Goal: Communication & Community: Answer question/provide support

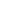
type input "b04d3f4aab0507a607fcb058103082b40897ea5b56942dd6fa8112f95d025699"
type input "communications"
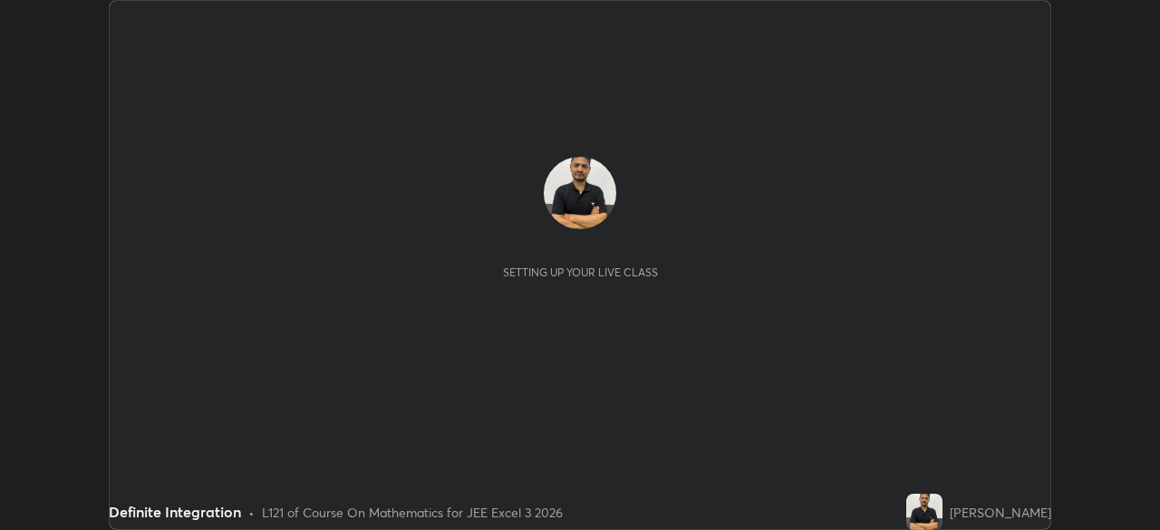
scroll to position [530, 1160]
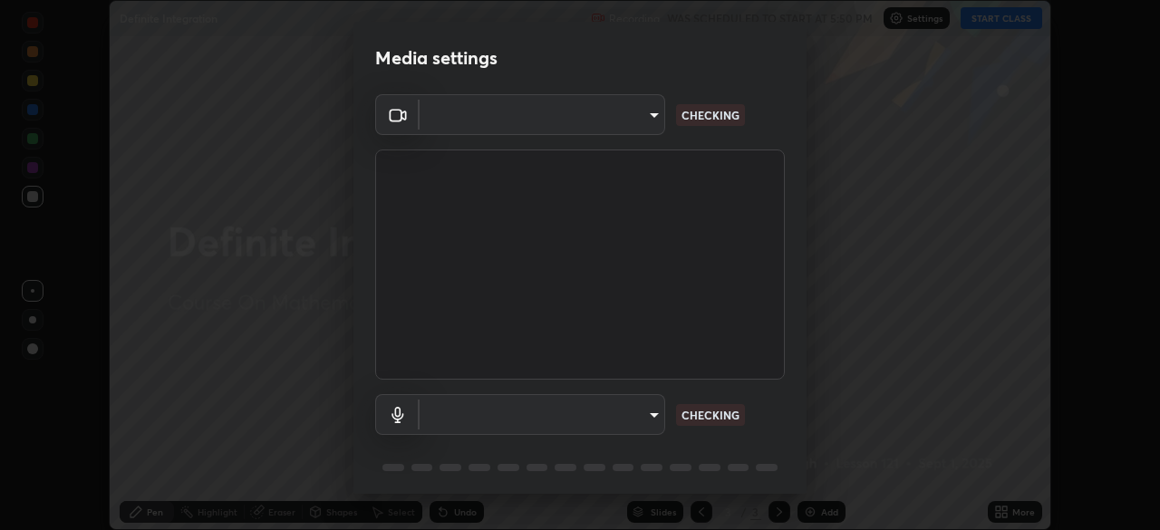
type input "b04d3f4aab0507a607fcb058103082b40897ea5b56942dd6fa8112f95d025699"
click at [651, 417] on body "Erase all Definite Integration Recording WAS SCHEDULED TO START AT 5:50 PM Sett…" at bounding box center [580, 265] width 1160 height 530
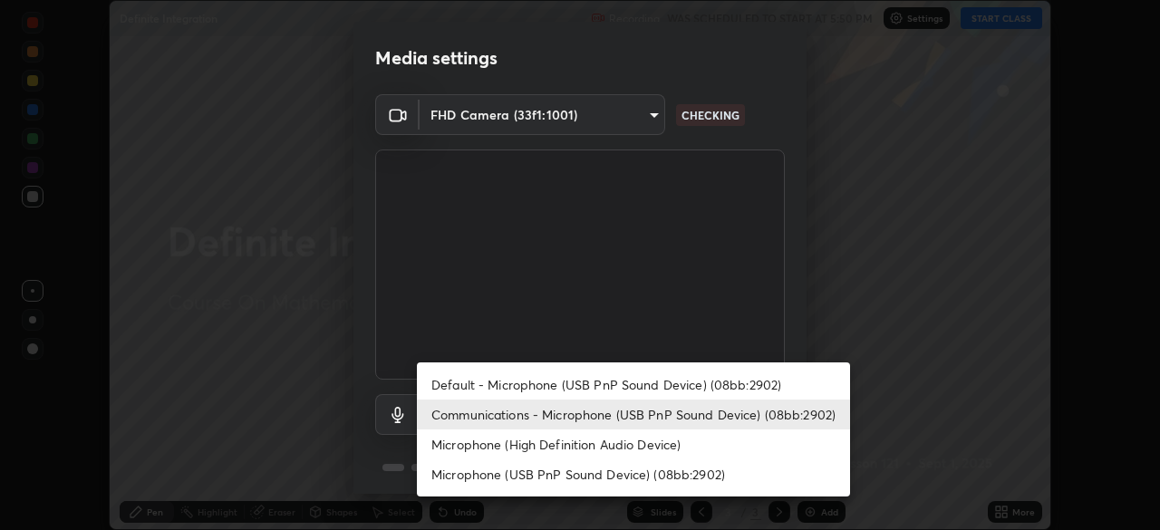
click at [667, 415] on li "Communications - Microphone (USB PnP Sound Device) (08bb:2902)" at bounding box center [633, 415] width 433 height 30
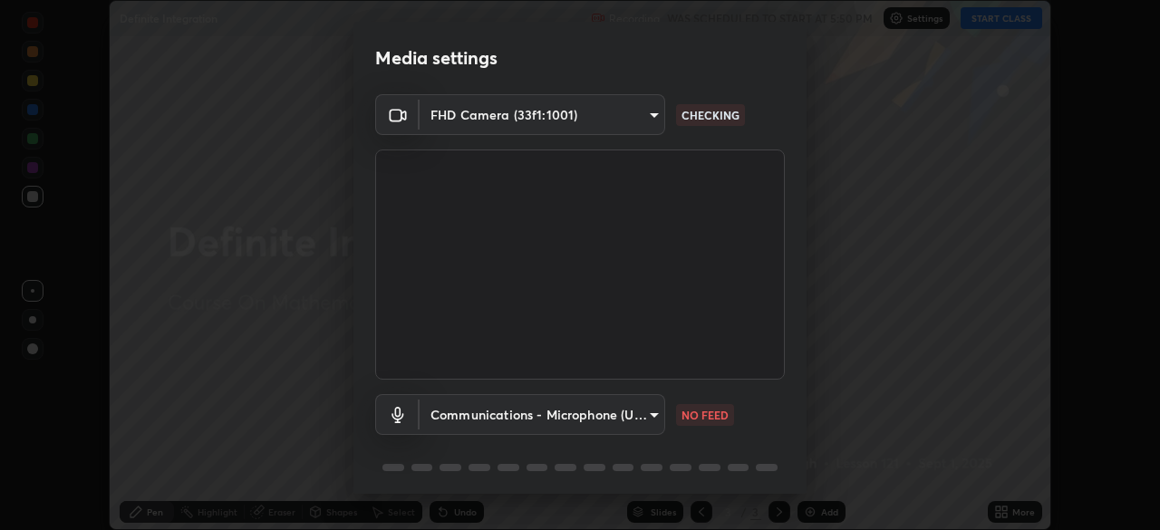
click at [658, 423] on body "Erase all Definite Integration Recording WAS SCHEDULED TO START AT 5:50 PM Sett…" at bounding box center [580, 265] width 1160 height 530
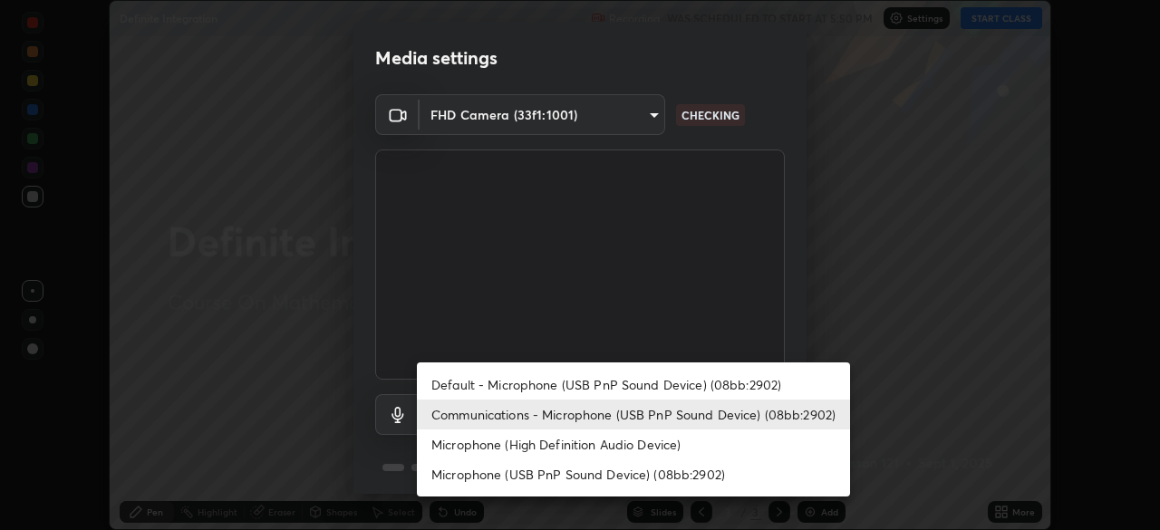
click at [660, 382] on li "Default - Microphone (USB PnP Sound Device) (08bb:2902)" at bounding box center [633, 385] width 433 height 30
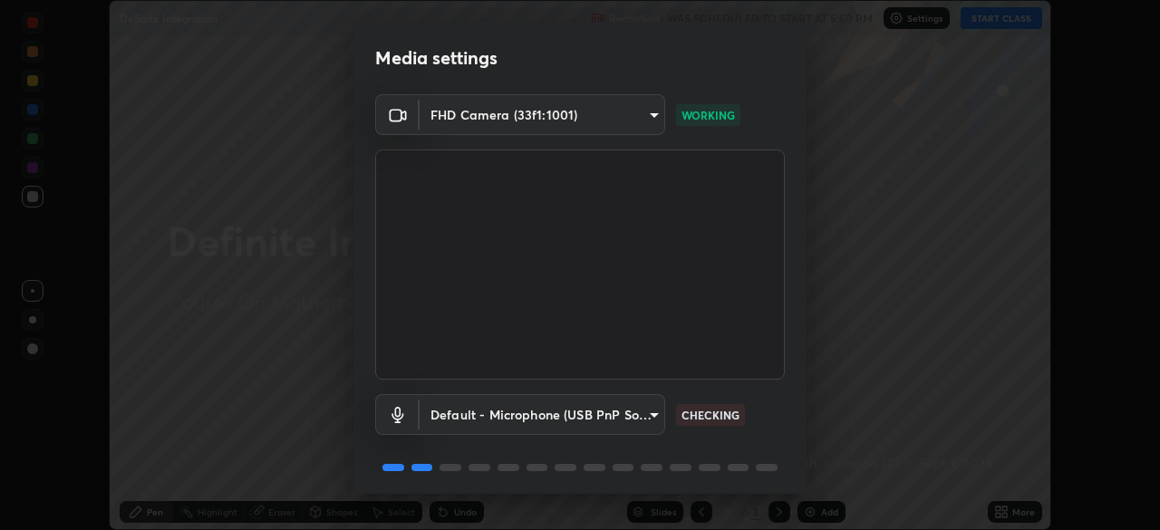
click at [652, 420] on body "Erase all Definite Integration Recording WAS SCHEDULED TO START AT 5:50 PM Sett…" at bounding box center [580, 265] width 1160 height 530
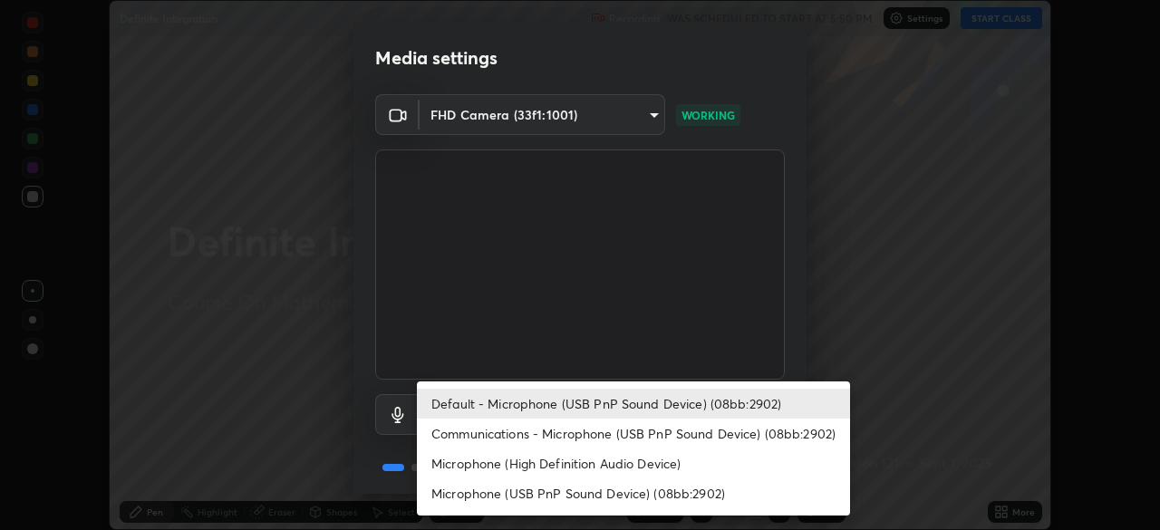
click at [645, 430] on li "Communications - Microphone (USB PnP Sound Device) (08bb:2902)" at bounding box center [633, 434] width 433 height 30
type input "communications"
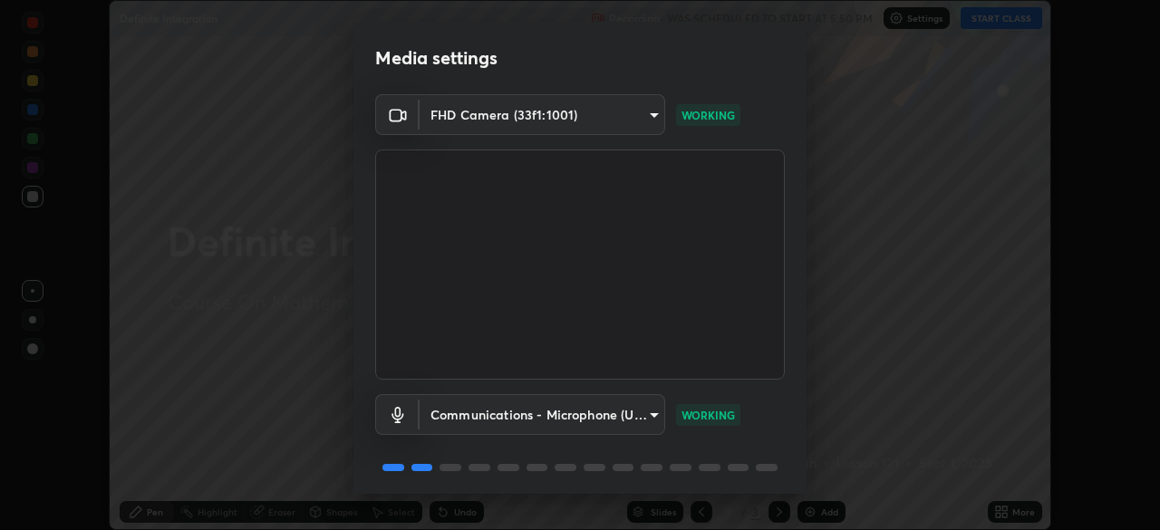
scroll to position [64, 0]
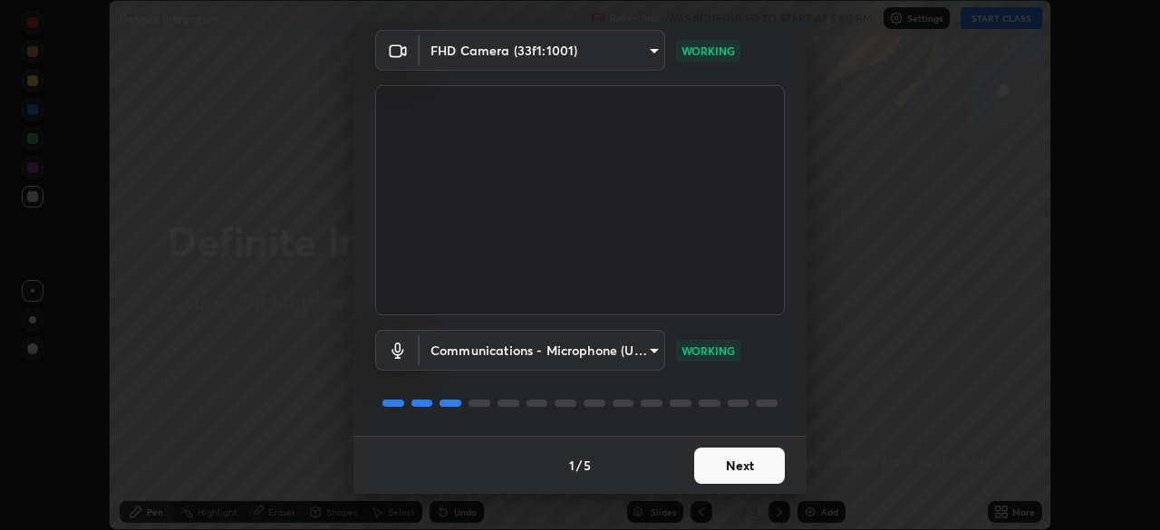
click at [753, 468] on button "Next" at bounding box center [739, 466] width 91 height 36
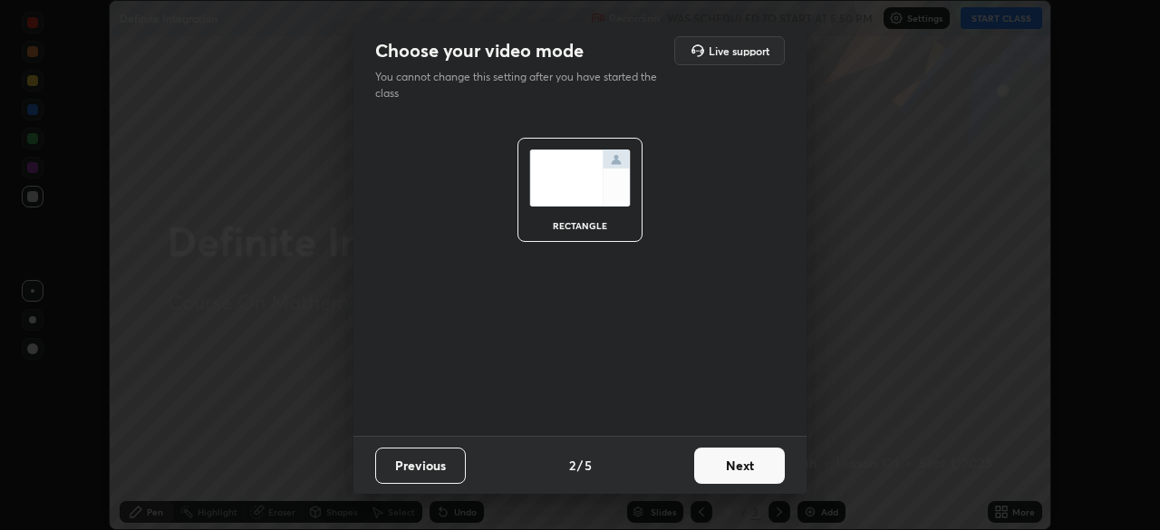
click at [761, 478] on button "Next" at bounding box center [739, 466] width 91 height 36
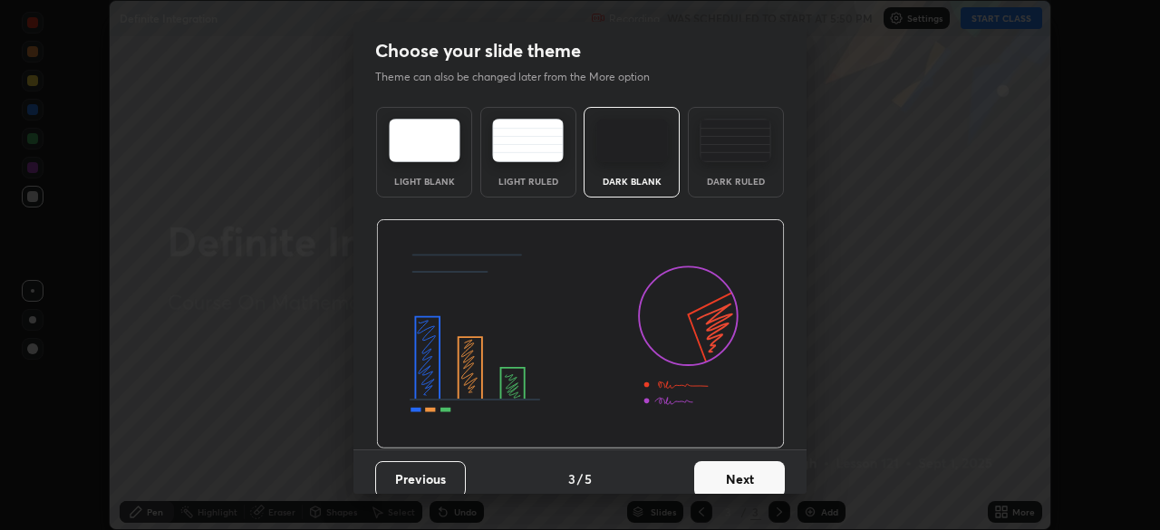
click at [756, 479] on button "Next" at bounding box center [739, 479] width 91 height 36
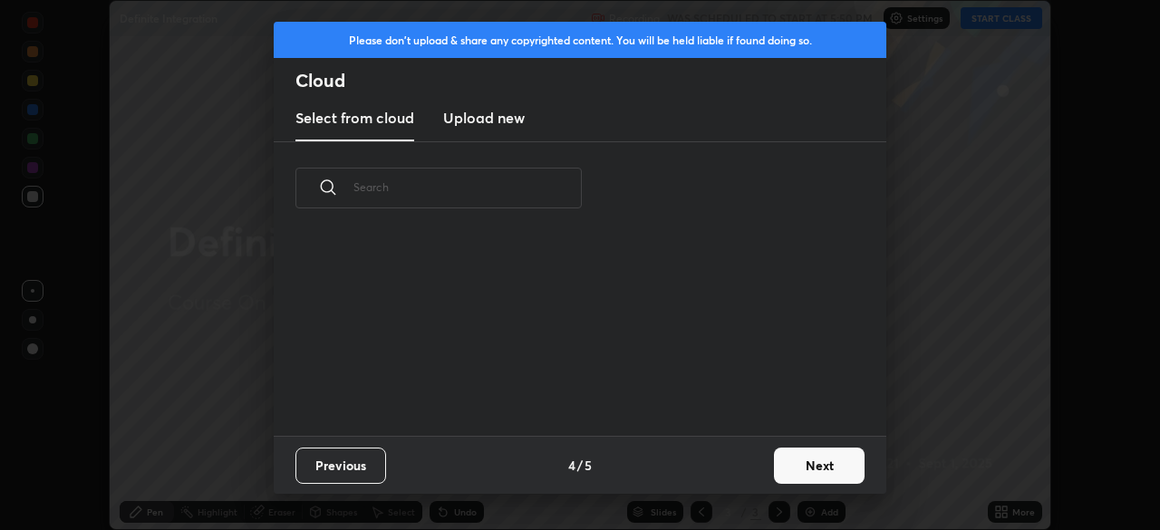
click at [803, 463] on button "Next" at bounding box center [819, 466] width 91 height 36
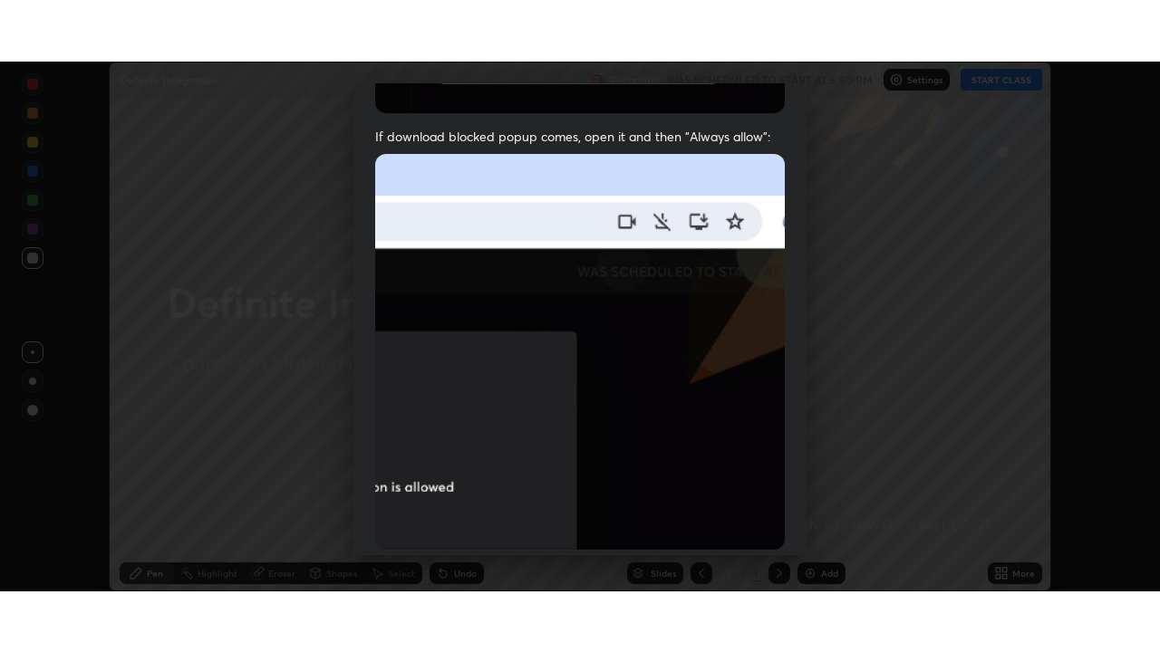
scroll to position [434, 0]
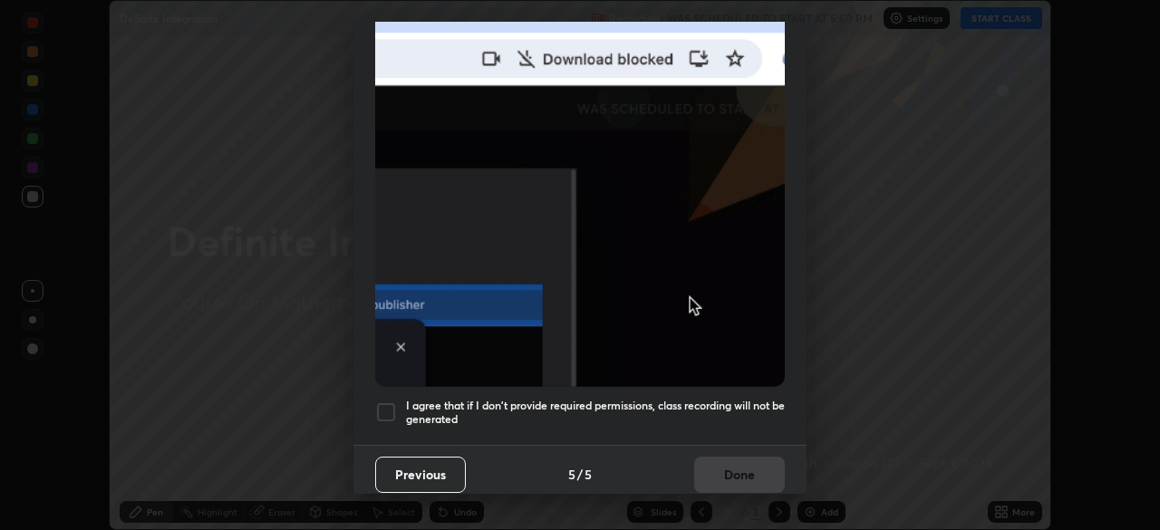
click at [383, 405] on div at bounding box center [386, 412] width 22 height 22
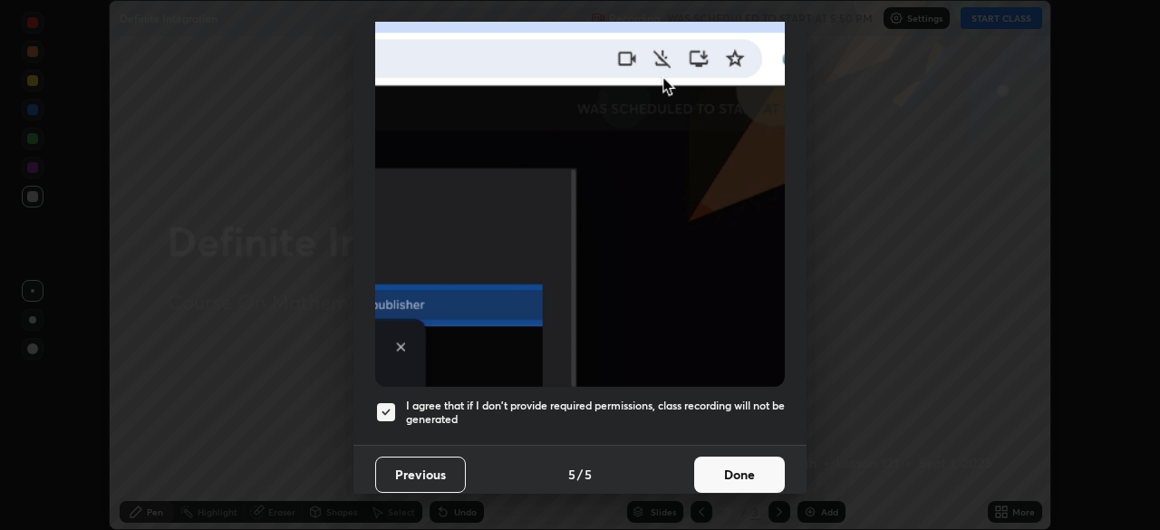
click at [741, 460] on button "Done" at bounding box center [739, 475] width 91 height 36
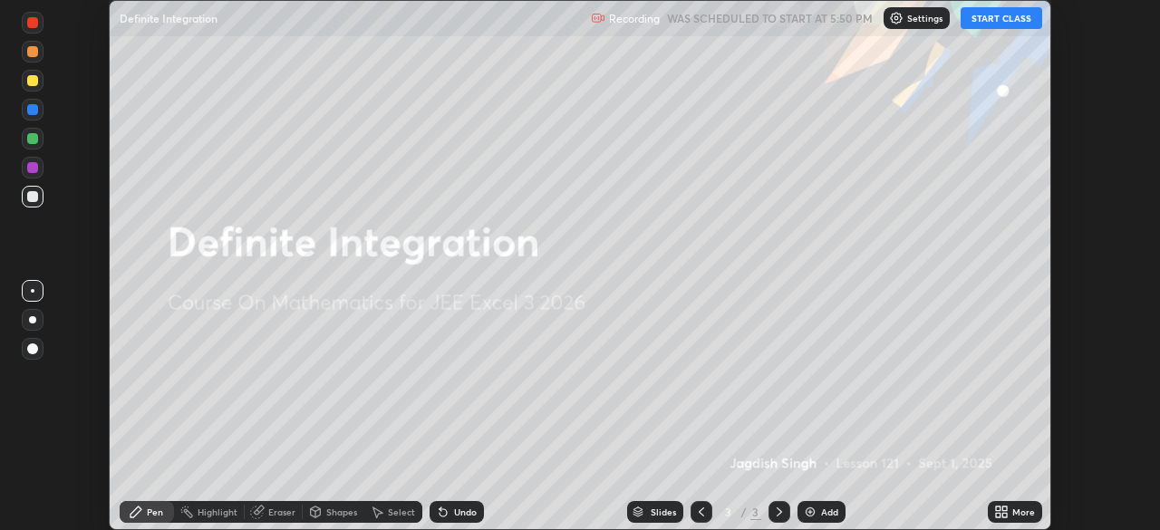
click at [1006, 512] on icon at bounding box center [1001, 512] width 14 height 14
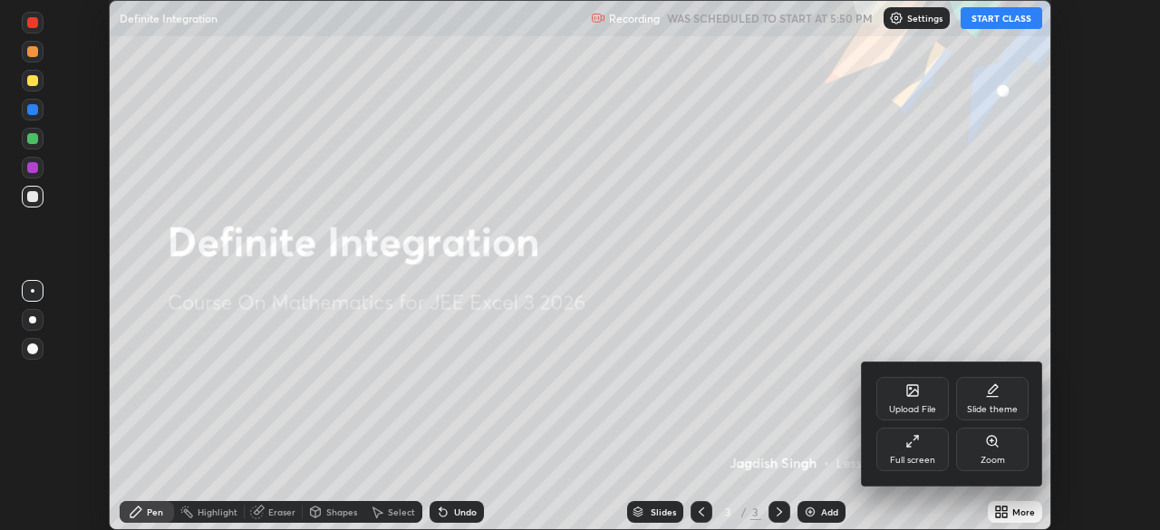
click at [930, 456] on div "Full screen" at bounding box center [912, 460] width 45 height 9
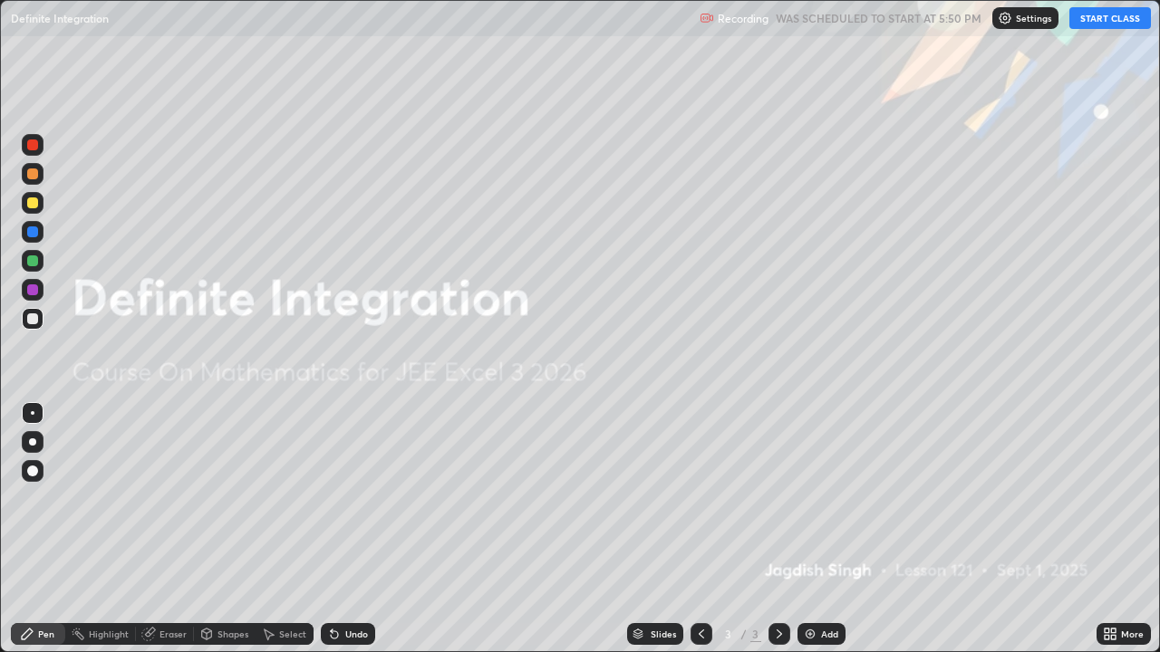
scroll to position [652, 1160]
click at [1107, 24] on button "START CLASS" at bounding box center [1110, 18] width 82 height 22
click at [820, 529] on div "Add" at bounding box center [821, 634] width 48 height 22
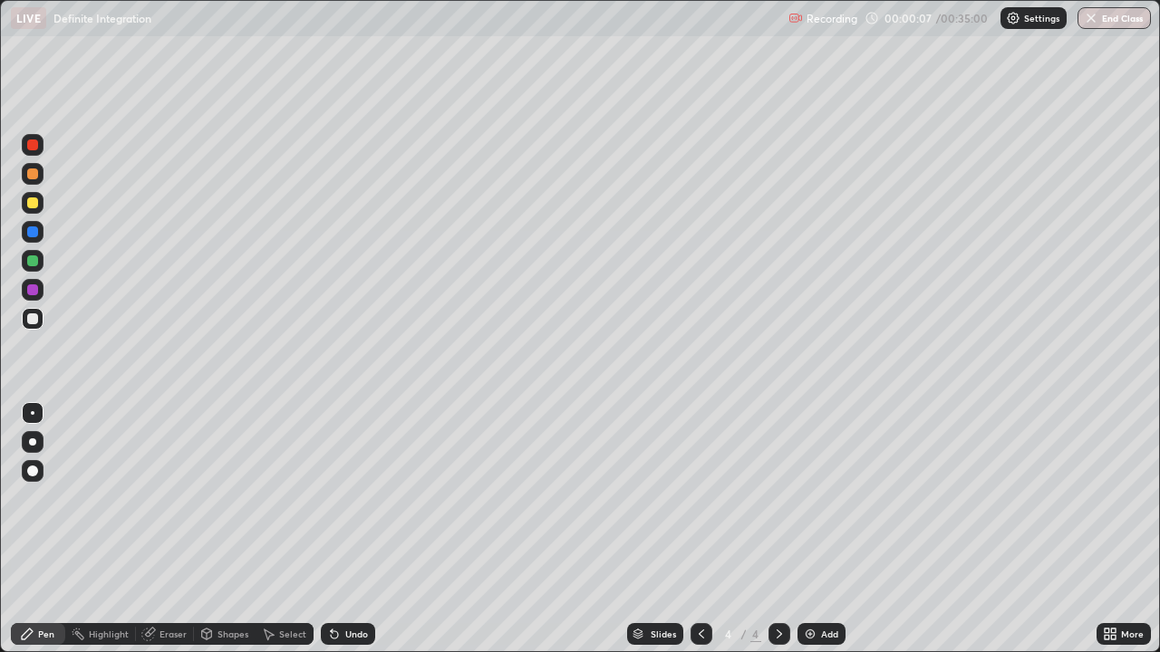
click at [31, 181] on div at bounding box center [33, 174] width 22 height 22
click at [30, 181] on div at bounding box center [33, 174] width 22 height 22
click at [35, 261] on div at bounding box center [32, 261] width 11 height 11
click at [31, 324] on div at bounding box center [32, 319] width 11 height 11
click at [30, 320] on div at bounding box center [32, 319] width 11 height 11
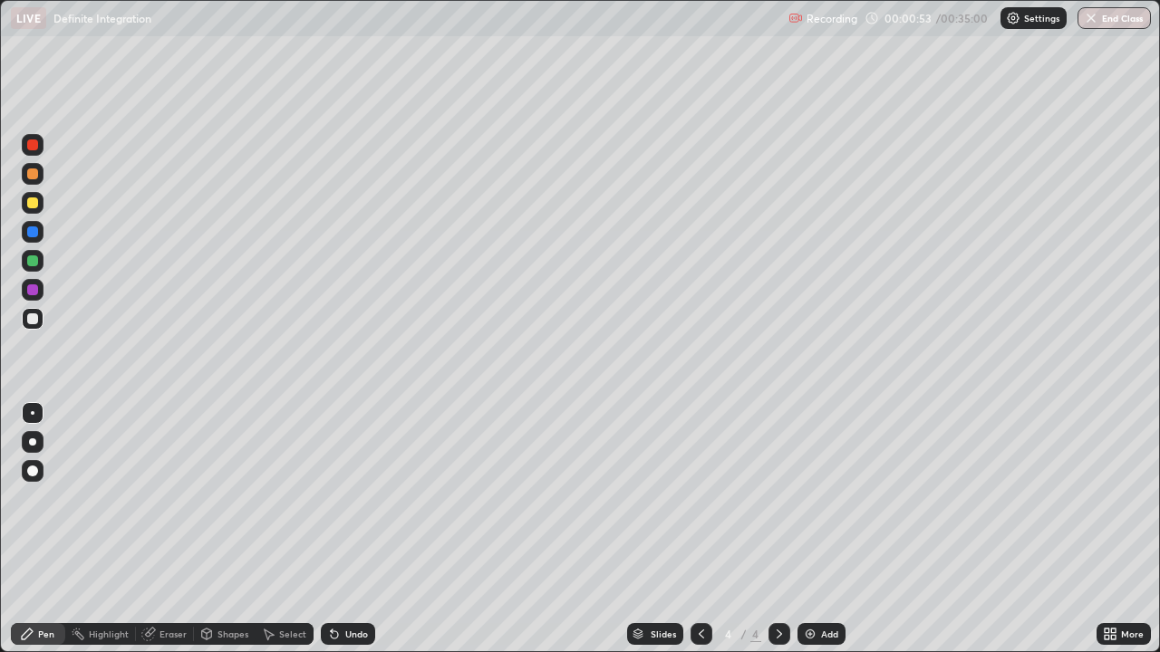
click at [31, 144] on div at bounding box center [32, 145] width 11 height 11
click at [29, 320] on div at bounding box center [32, 319] width 11 height 11
click at [29, 319] on div at bounding box center [32, 319] width 11 height 11
click at [34, 203] on div at bounding box center [32, 203] width 11 height 11
click at [159, 529] on div "Eraser" at bounding box center [165, 634] width 58 height 22
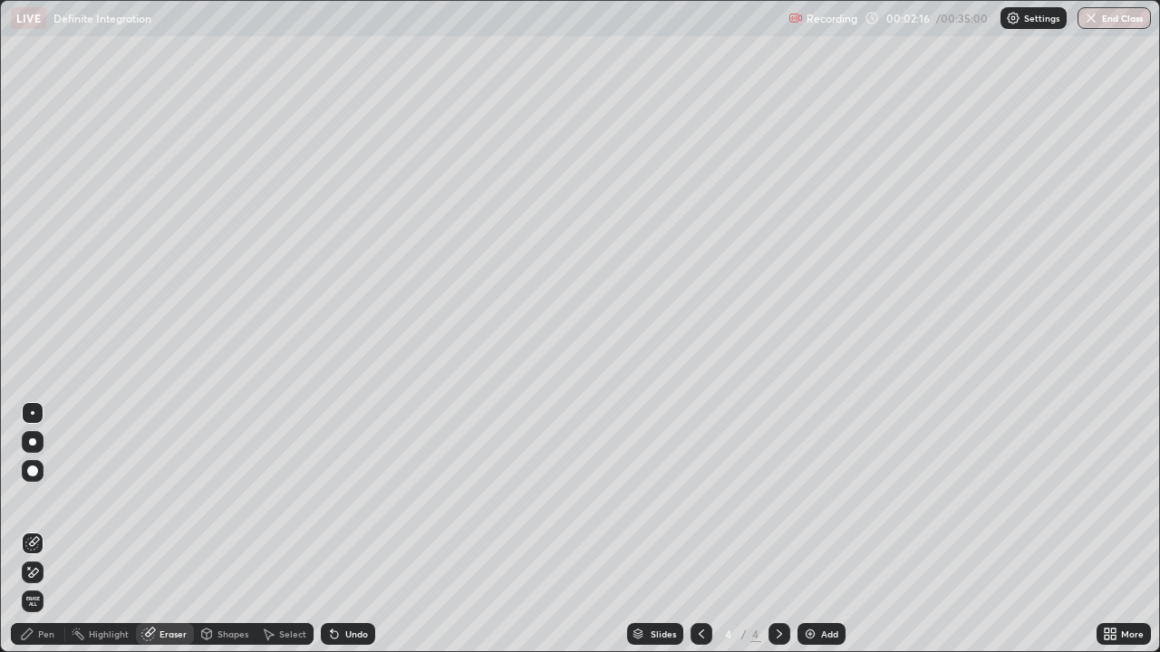
click at [46, 529] on div "Pen" at bounding box center [38, 634] width 54 height 22
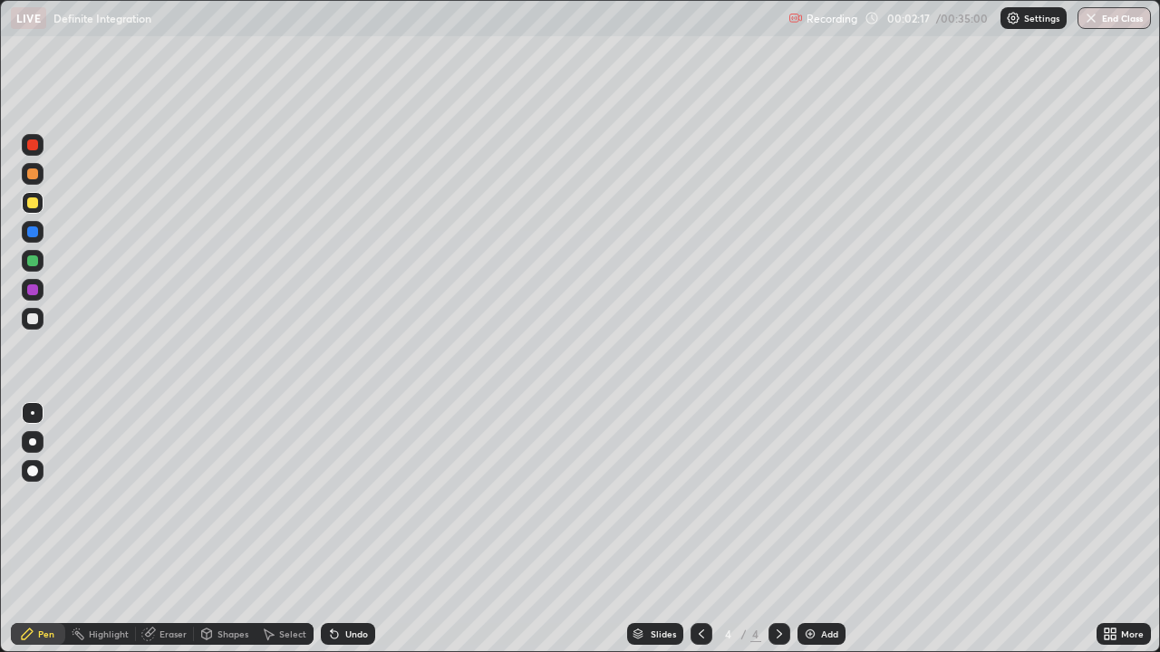
click at [36, 203] on div at bounding box center [32, 203] width 11 height 11
click at [29, 319] on div at bounding box center [32, 319] width 11 height 11
click at [30, 294] on div at bounding box center [32, 290] width 11 height 11
click at [34, 321] on div at bounding box center [32, 319] width 11 height 11
click at [172, 529] on div "Eraser" at bounding box center [165, 634] width 58 height 22
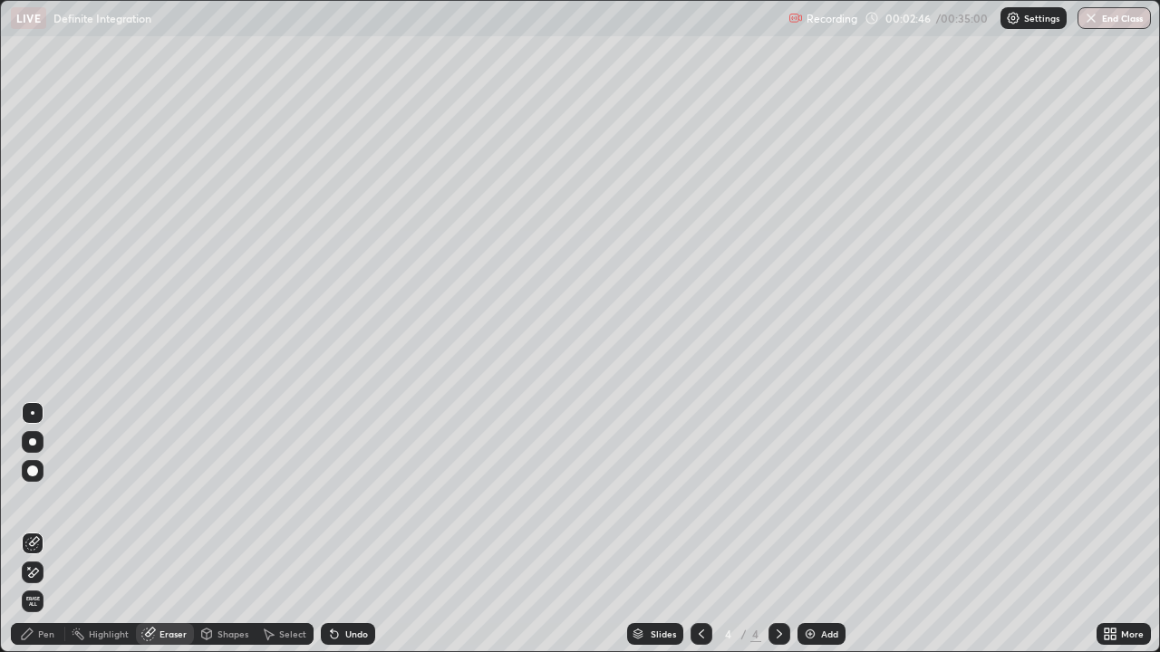
click at [50, 529] on div "Pen" at bounding box center [38, 634] width 54 height 22
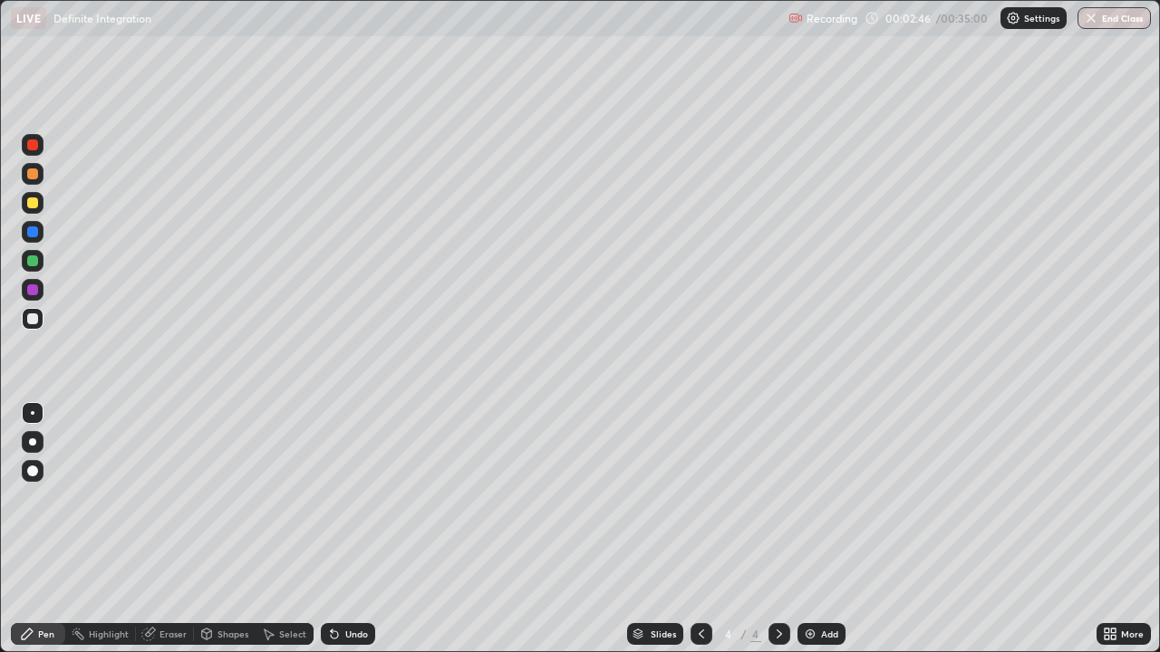
click at [37, 329] on div at bounding box center [33, 319] width 22 height 22
click at [179, 529] on div "Eraser" at bounding box center [172, 634] width 27 height 9
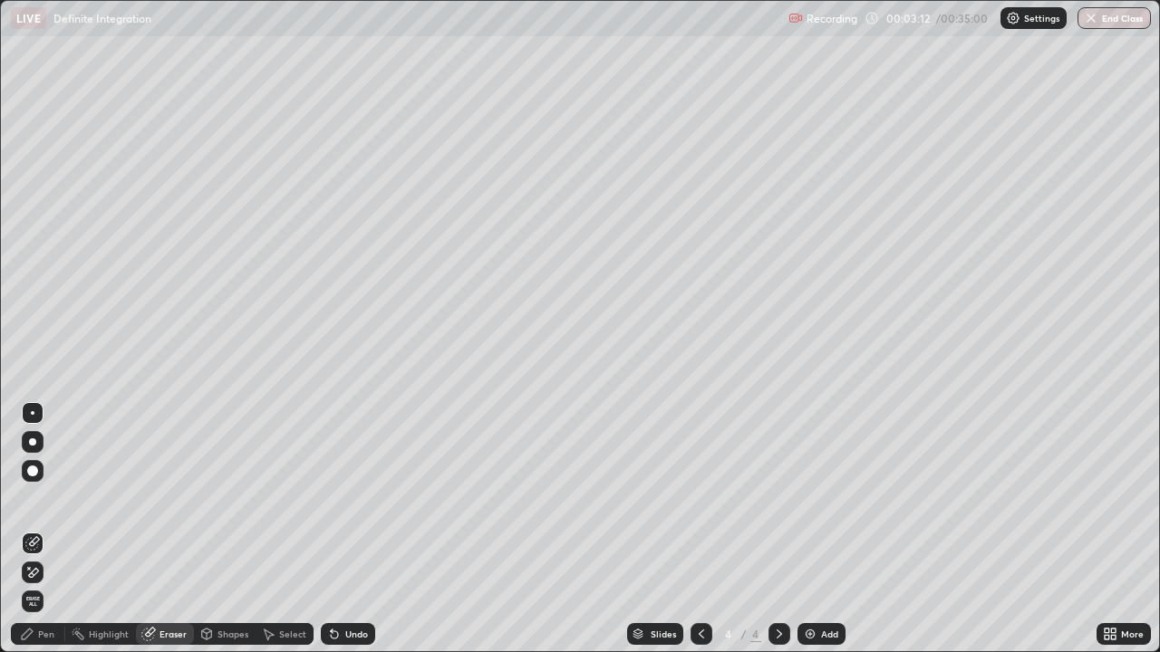
click at [56, 529] on div "Pen" at bounding box center [38, 634] width 54 height 22
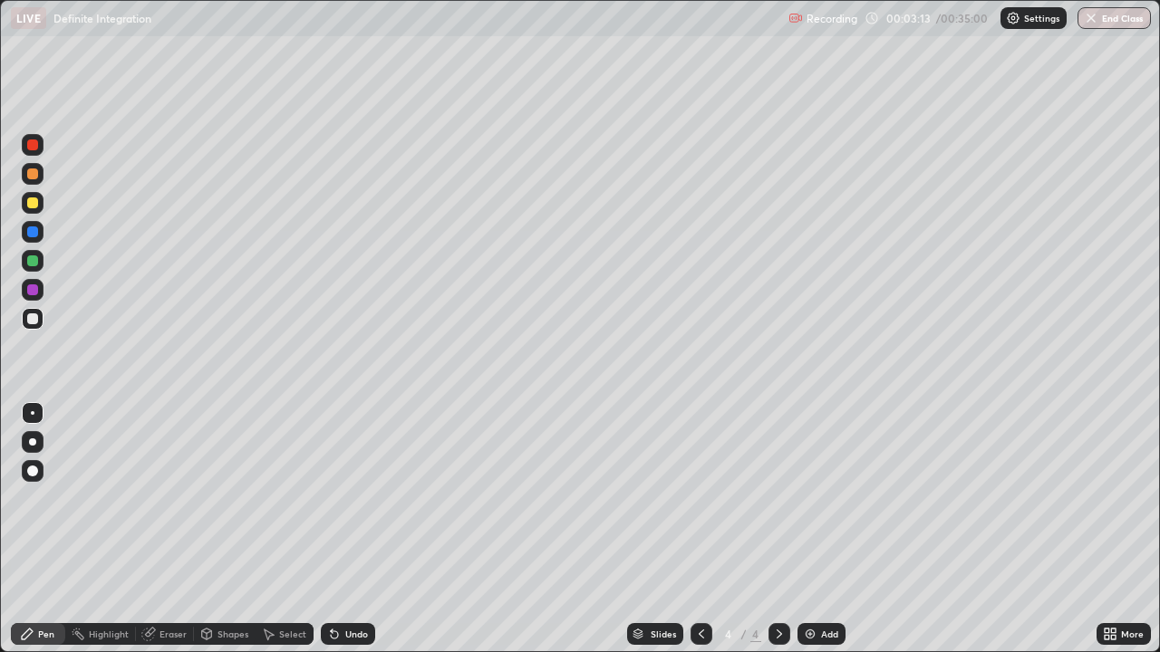
click at [33, 323] on div at bounding box center [32, 319] width 11 height 11
click at [42, 263] on div at bounding box center [33, 261] width 22 height 22
click at [30, 204] on div at bounding box center [32, 203] width 11 height 11
click at [40, 289] on div at bounding box center [33, 290] width 22 height 22
click at [30, 324] on div at bounding box center [32, 319] width 11 height 11
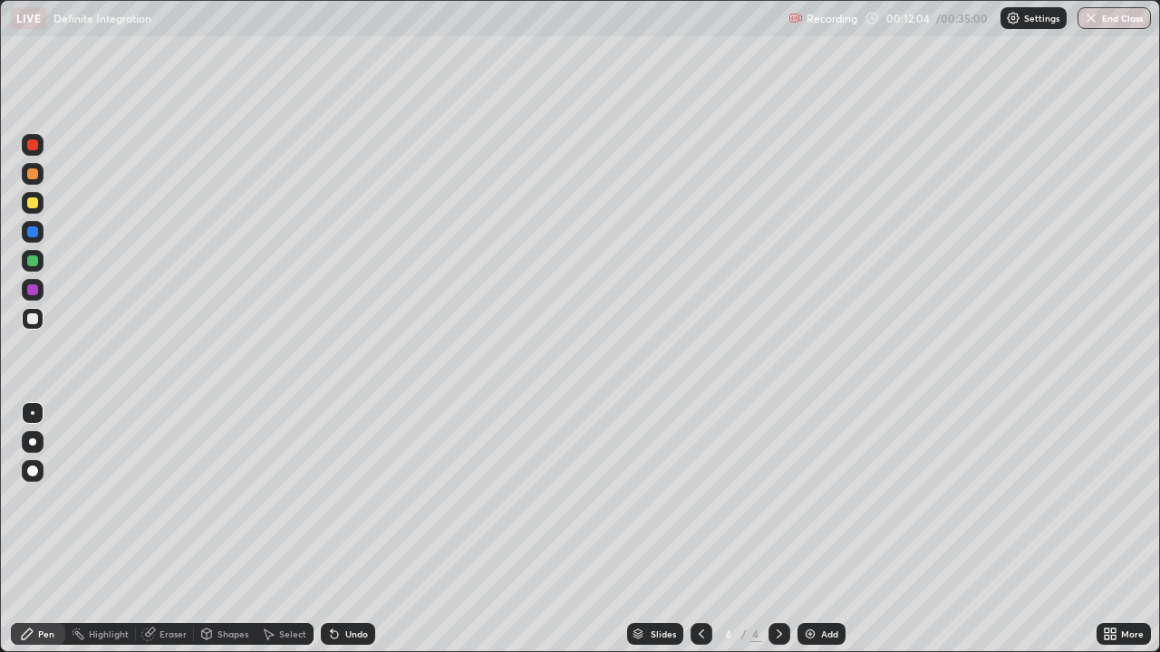
click at [820, 529] on div "Add" at bounding box center [821, 634] width 48 height 22
click at [36, 322] on div at bounding box center [32, 319] width 11 height 11
click at [34, 319] on div at bounding box center [32, 319] width 11 height 11
click at [31, 322] on div at bounding box center [32, 319] width 11 height 11
click at [34, 319] on div at bounding box center [32, 319] width 11 height 11
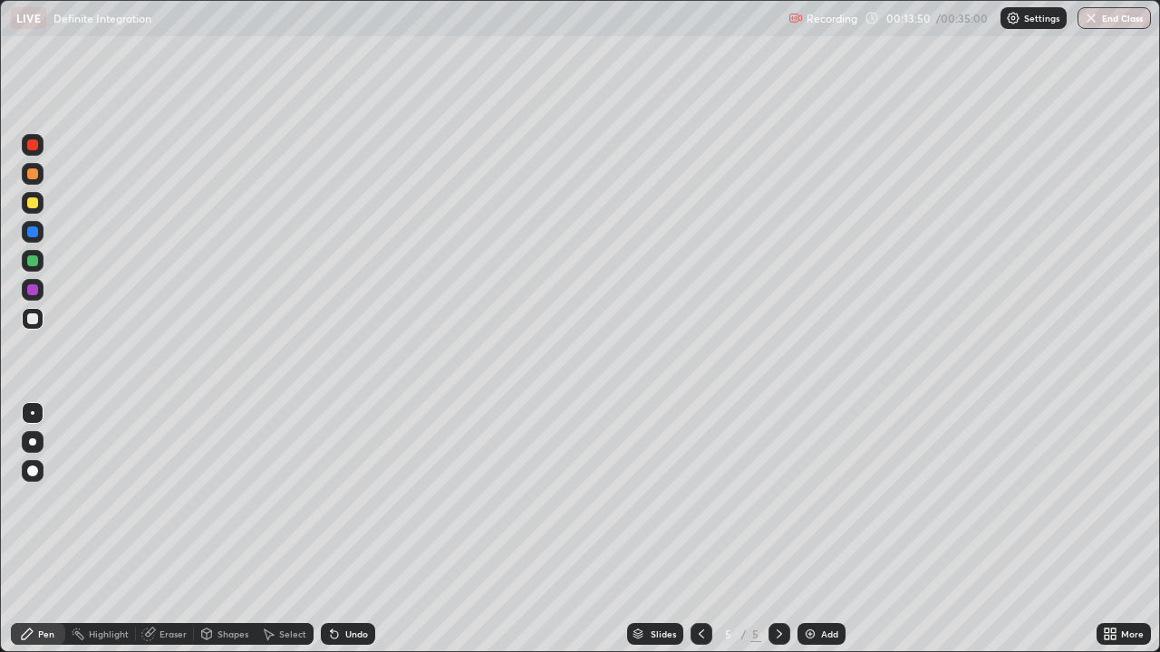
click at [32, 206] on div at bounding box center [32, 203] width 11 height 11
click at [34, 178] on div at bounding box center [32, 174] width 11 height 11
click at [31, 325] on div at bounding box center [33, 319] width 22 height 22
click at [33, 320] on div at bounding box center [32, 319] width 11 height 11
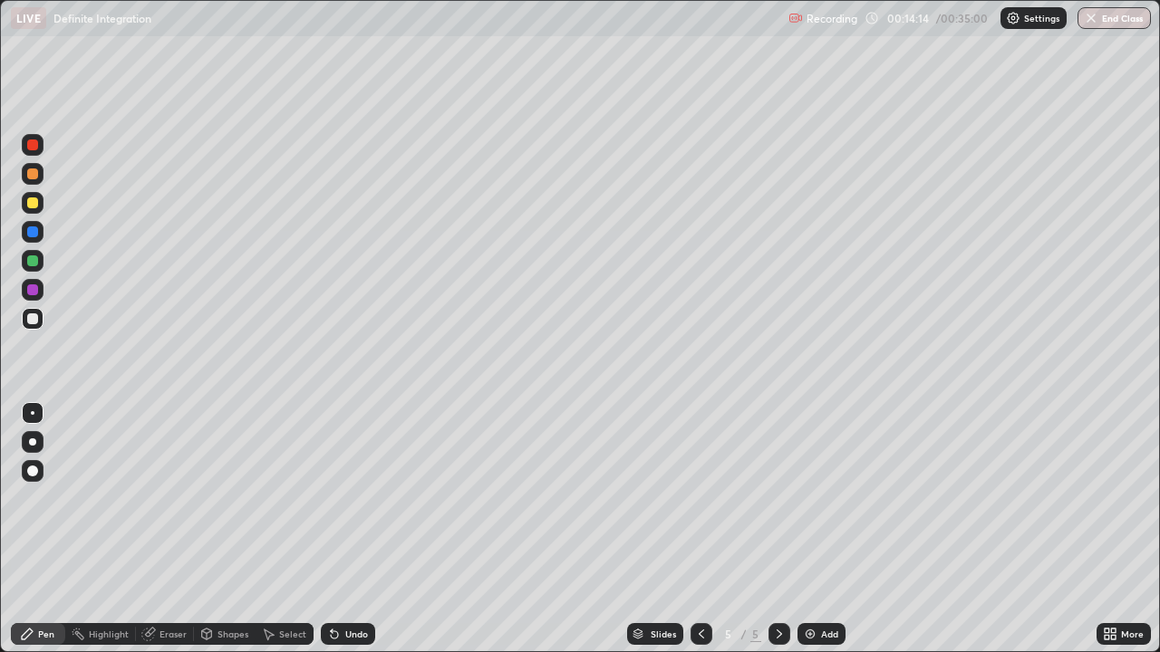
click at [32, 323] on div at bounding box center [32, 319] width 11 height 11
click at [32, 319] on div at bounding box center [32, 319] width 11 height 11
click at [33, 319] on div at bounding box center [32, 319] width 11 height 11
click at [32, 319] on div at bounding box center [32, 319] width 11 height 11
click at [36, 321] on div at bounding box center [32, 319] width 11 height 11
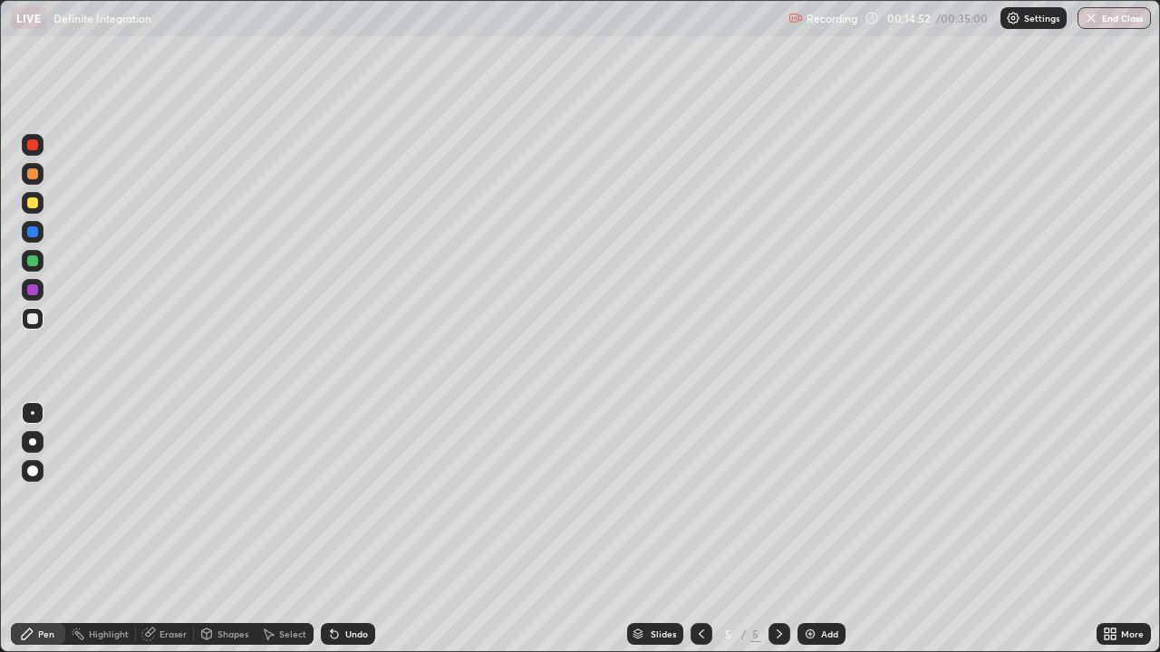
click at [34, 321] on div at bounding box center [32, 319] width 11 height 11
click at [157, 529] on div "Eraser" at bounding box center [165, 634] width 58 height 22
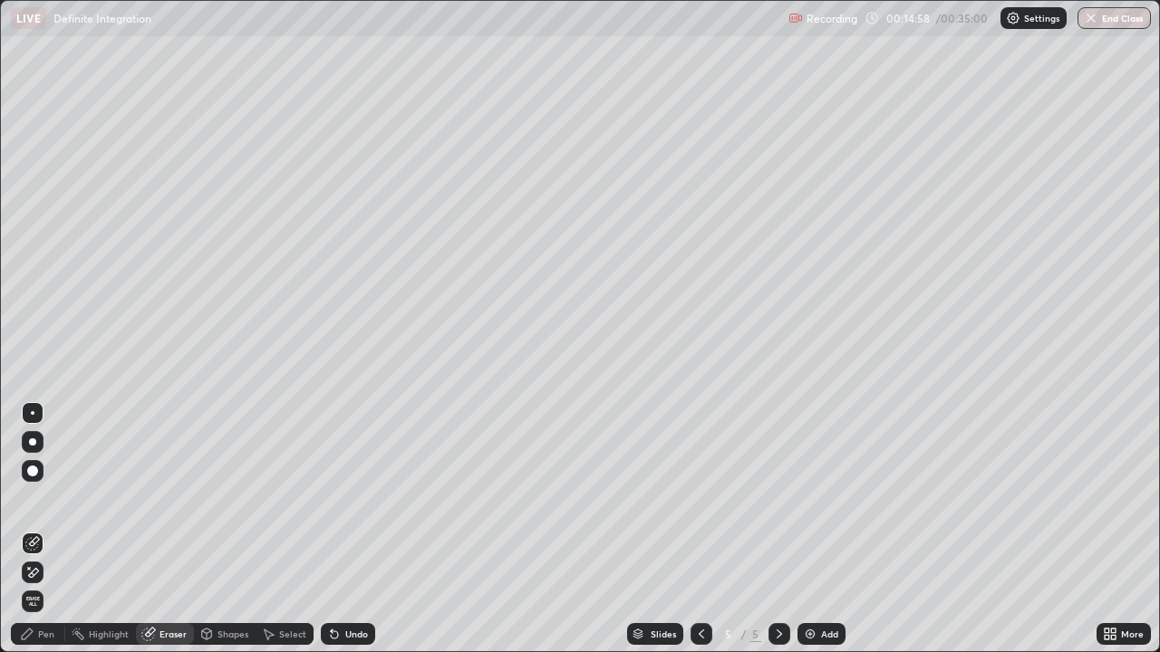
click at [151, 529] on div "Eraser" at bounding box center [165, 634] width 58 height 22
click at [53, 529] on div "Pen" at bounding box center [38, 634] width 54 height 22
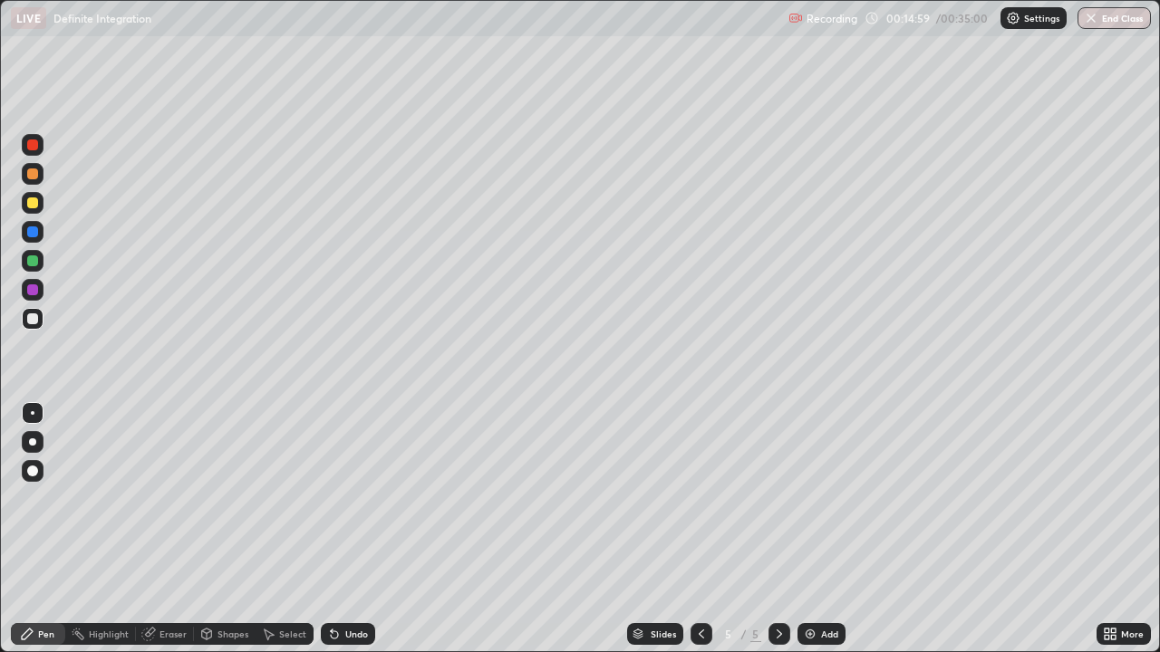
click at [33, 320] on div at bounding box center [32, 319] width 11 height 11
click at [171, 529] on div "Eraser" at bounding box center [165, 634] width 58 height 22
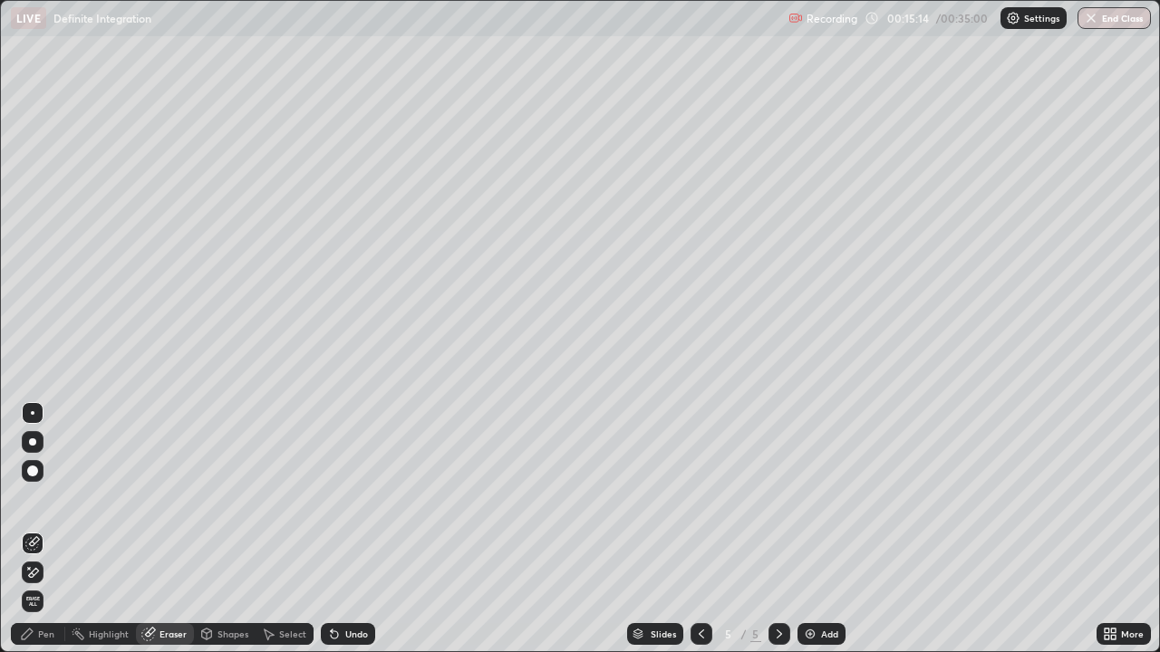
click at [56, 529] on div "Pen" at bounding box center [38, 634] width 54 height 22
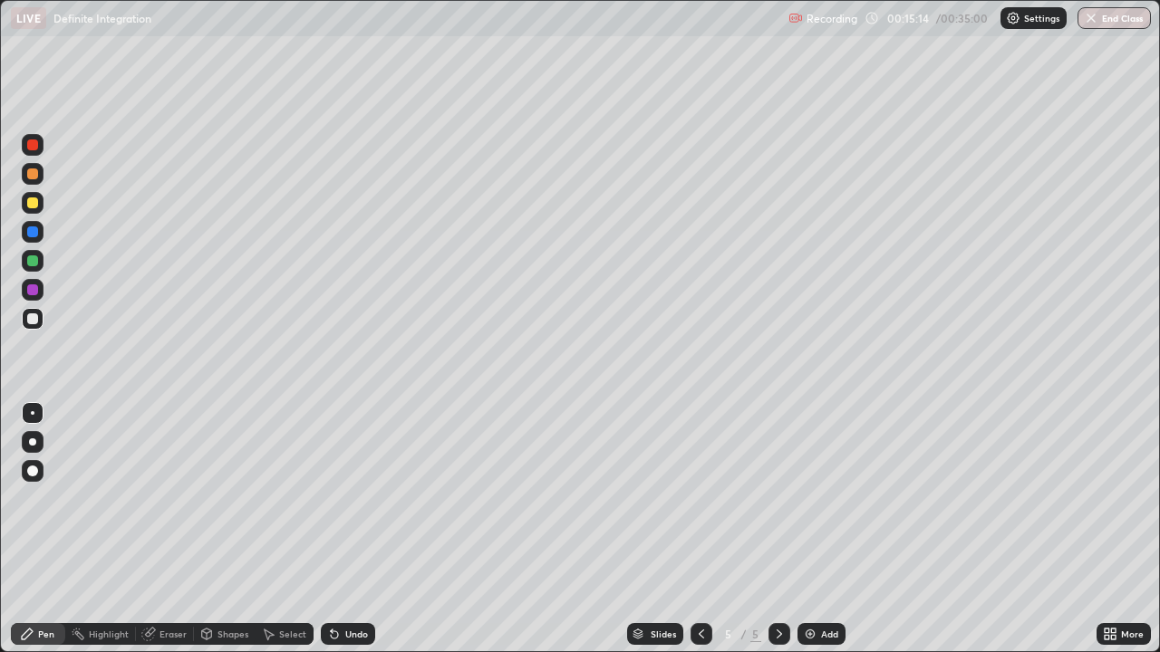
click at [32, 320] on div at bounding box center [32, 319] width 11 height 11
click at [33, 320] on div at bounding box center [32, 319] width 11 height 11
click at [33, 323] on div at bounding box center [32, 319] width 11 height 11
click at [37, 318] on div at bounding box center [32, 319] width 11 height 11
click at [35, 317] on div at bounding box center [32, 319] width 11 height 11
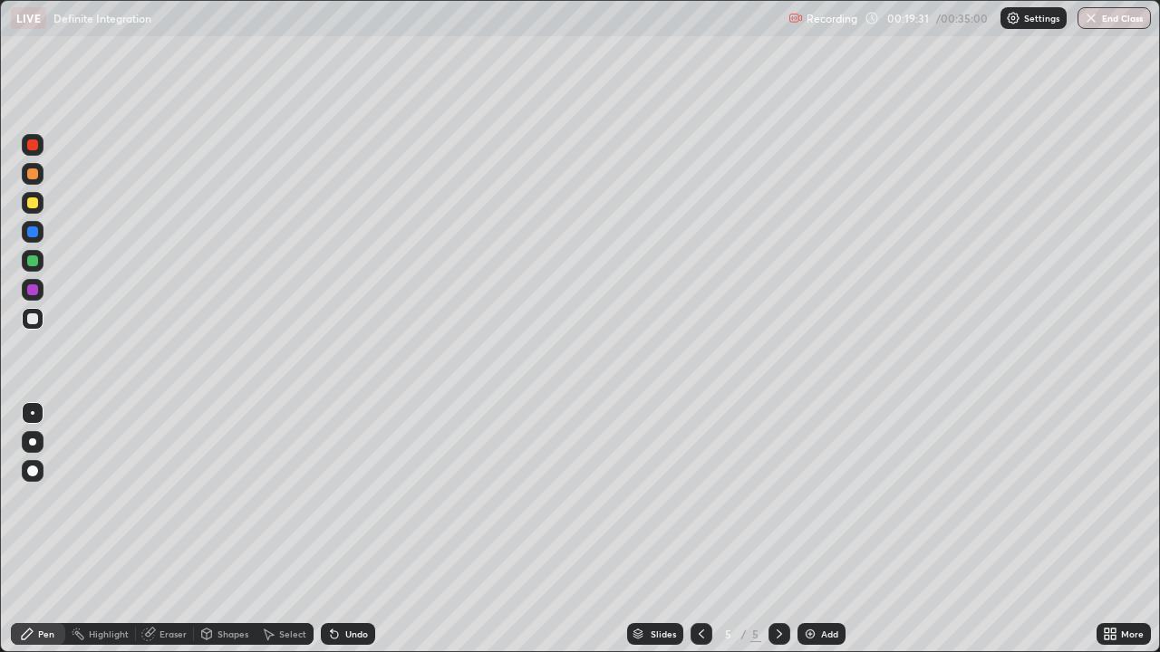
click at [182, 529] on div "Eraser" at bounding box center [172, 634] width 27 height 9
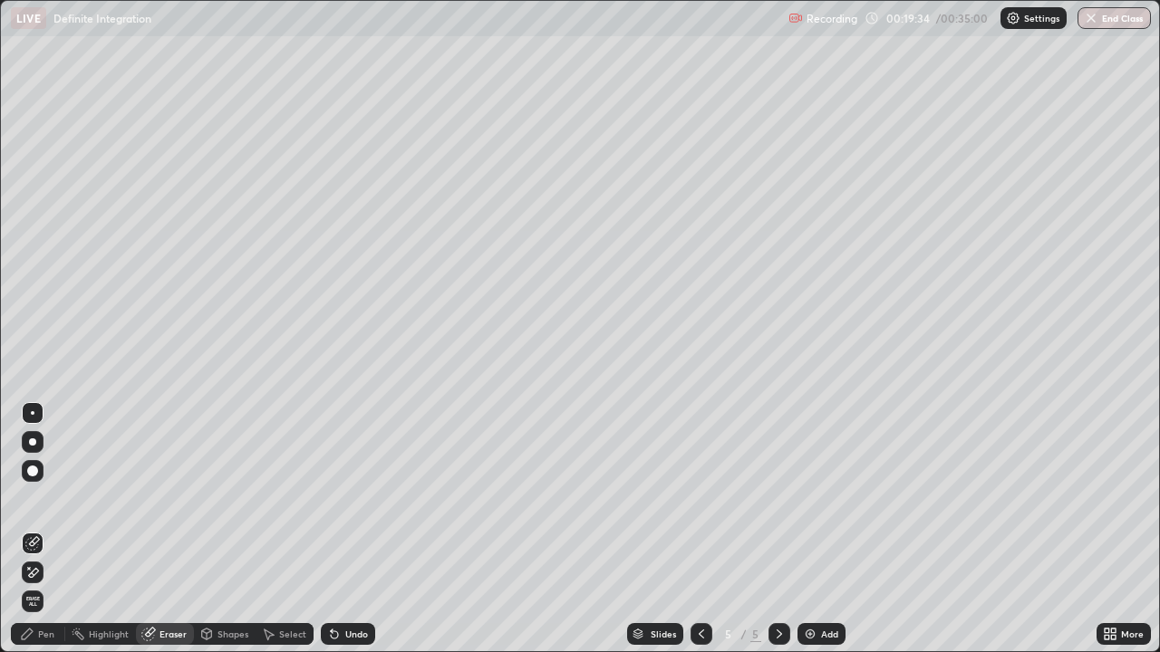
click at [53, 529] on div "Pen" at bounding box center [38, 634] width 54 height 22
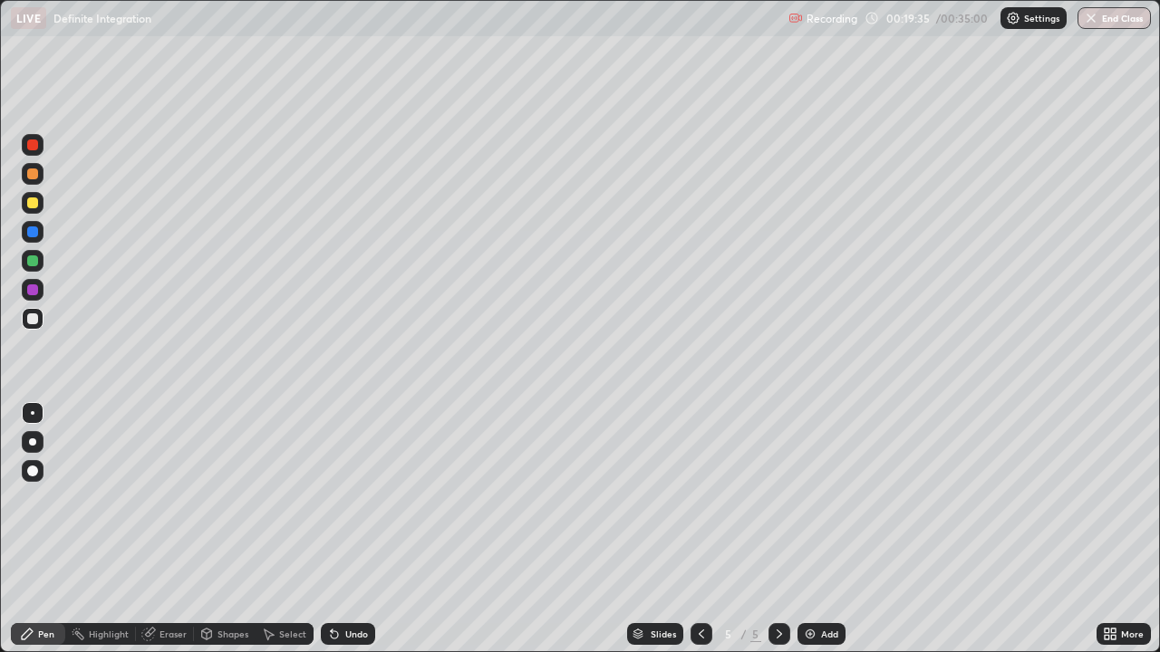
click at [31, 324] on div at bounding box center [32, 319] width 11 height 11
click at [178, 529] on div "Eraser" at bounding box center [172, 634] width 27 height 9
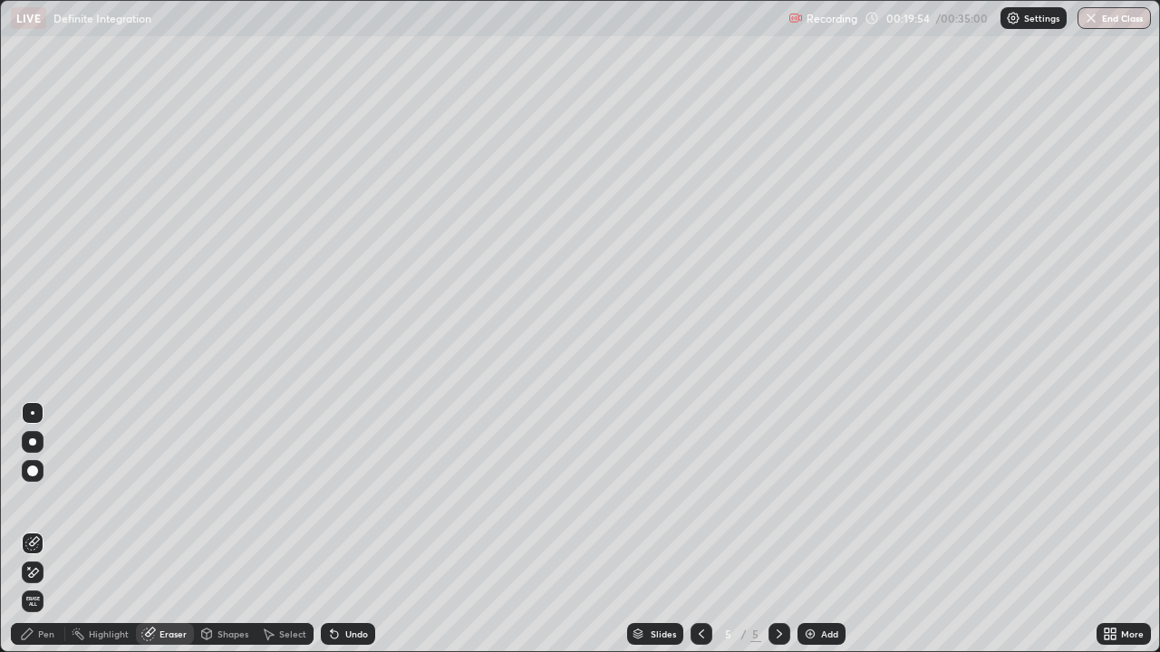
click at [53, 529] on div "Pen" at bounding box center [46, 634] width 16 height 9
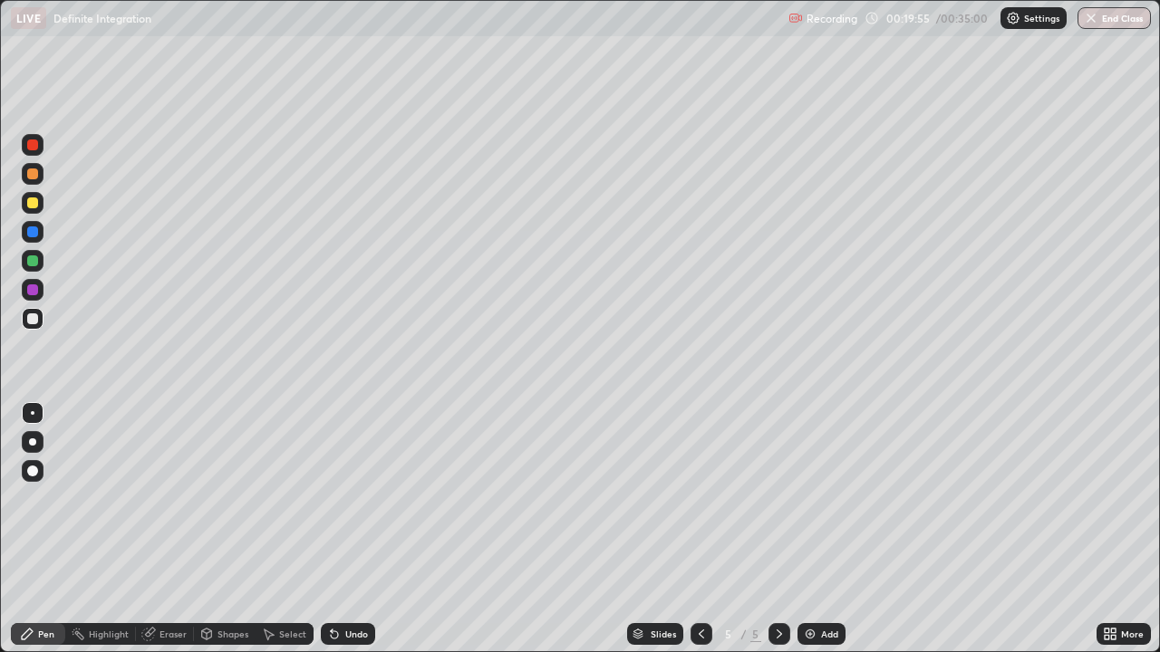
click at [43, 257] on div at bounding box center [33, 261] width 22 height 22
click at [176, 529] on div "Eraser" at bounding box center [172, 634] width 27 height 9
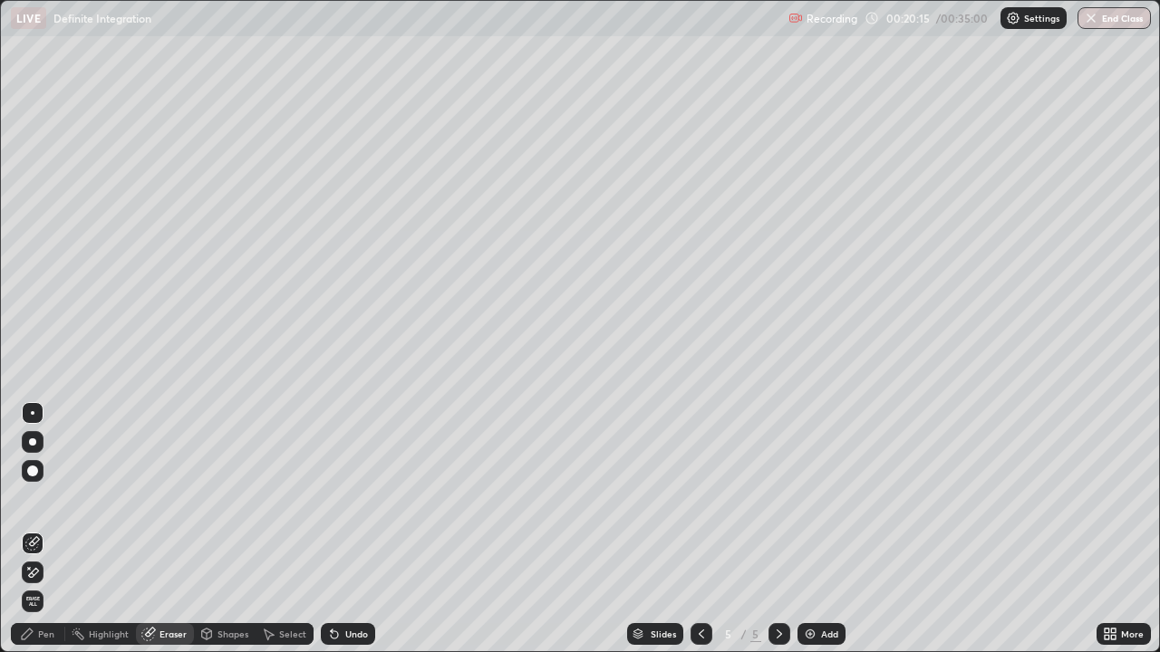
click at [46, 529] on div "Pen" at bounding box center [46, 634] width 16 height 9
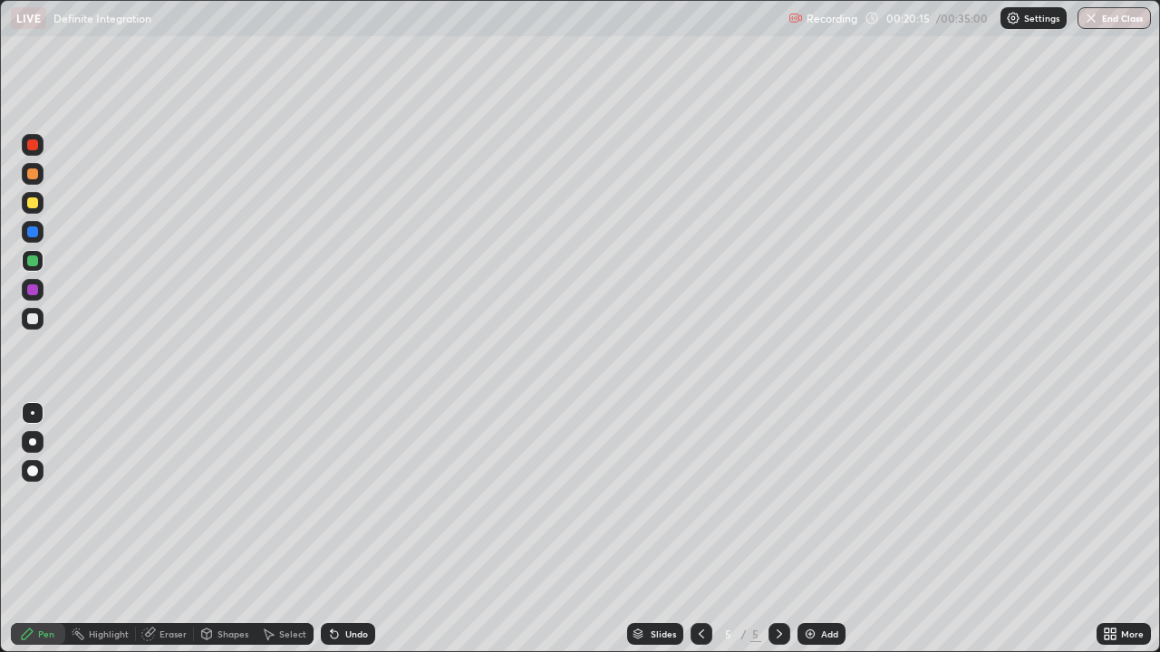
click at [32, 314] on div at bounding box center [32, 319] width 11 height 11
click at [182, 529] on div "Eraser" at bounding box center [172, 634] width 27 height 9
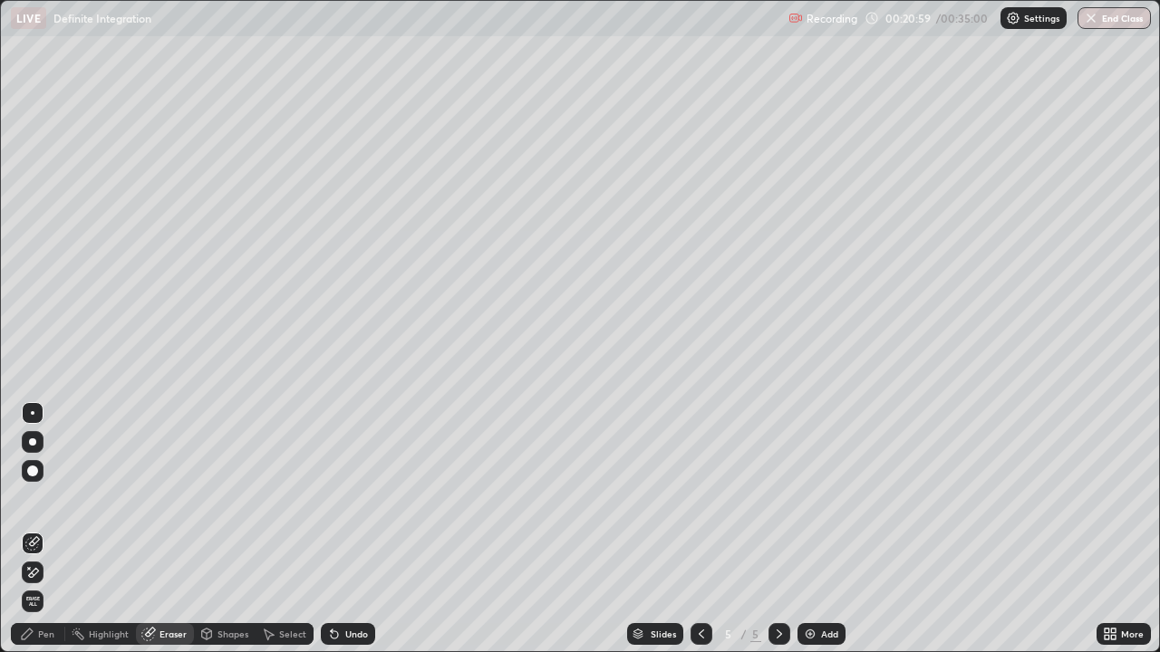
click at [178, 529] on div "Eraser" at bounding box center [165, 634] width 58 height 22
click at [50, 529] on div "Pen" at bounding box center [38, 634] width 54 height 22
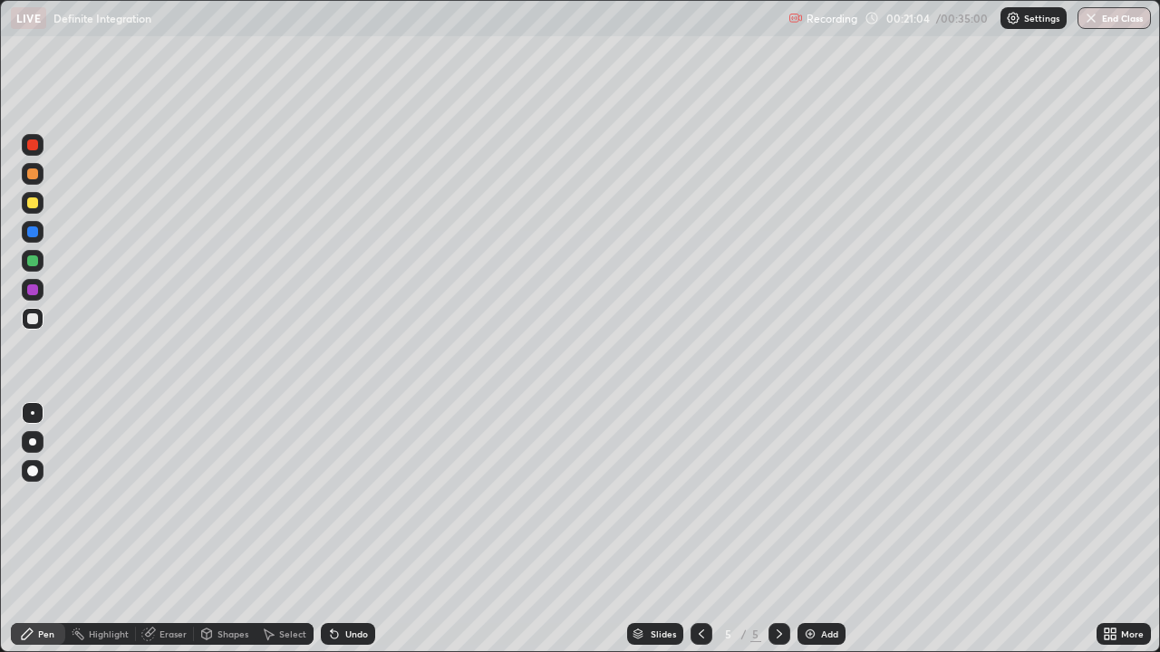
click at [33, 320] on div at bounding box center [32, 319] width 11 height 11
click at [800, 529] on div "Add" at bounding box center [821, 634] width 48 height 22
click at [32, 316] on div at bounding box center [32, 319] width 11 height 11
click at [154, 529] on icon at bounding box center [148, 634] width 14 height 14
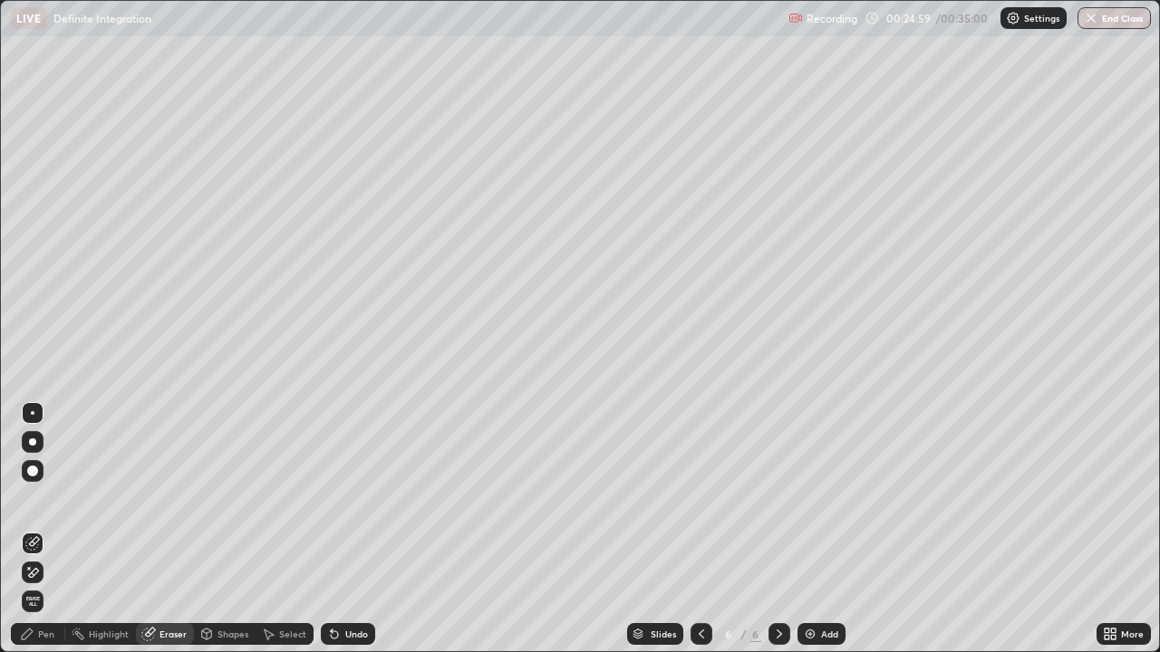
click at [42, 529] on div "Pen" at bounding box center [38, 634] width 54 height 22
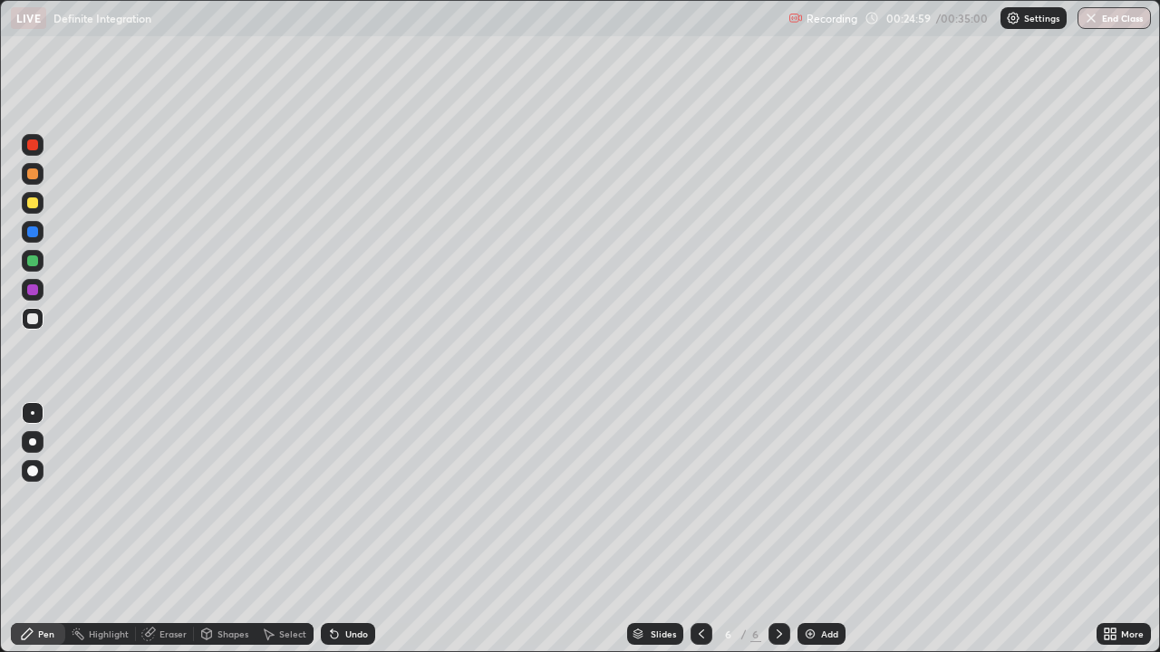
click at [32, 316] on div at bounding box center [32, 319] width 11 height 11
click at [34, 203] on div at bounding box center [32, 203] width 11 height 11
click at [700, 529] on icon at bounding box center [701, 634] width 14 height 14
click at [769, 529] on div at bounding box center [779, 634] width 22 height 22
click at [35, 208] on div at bounding box center [32, 203] width 11 height 11
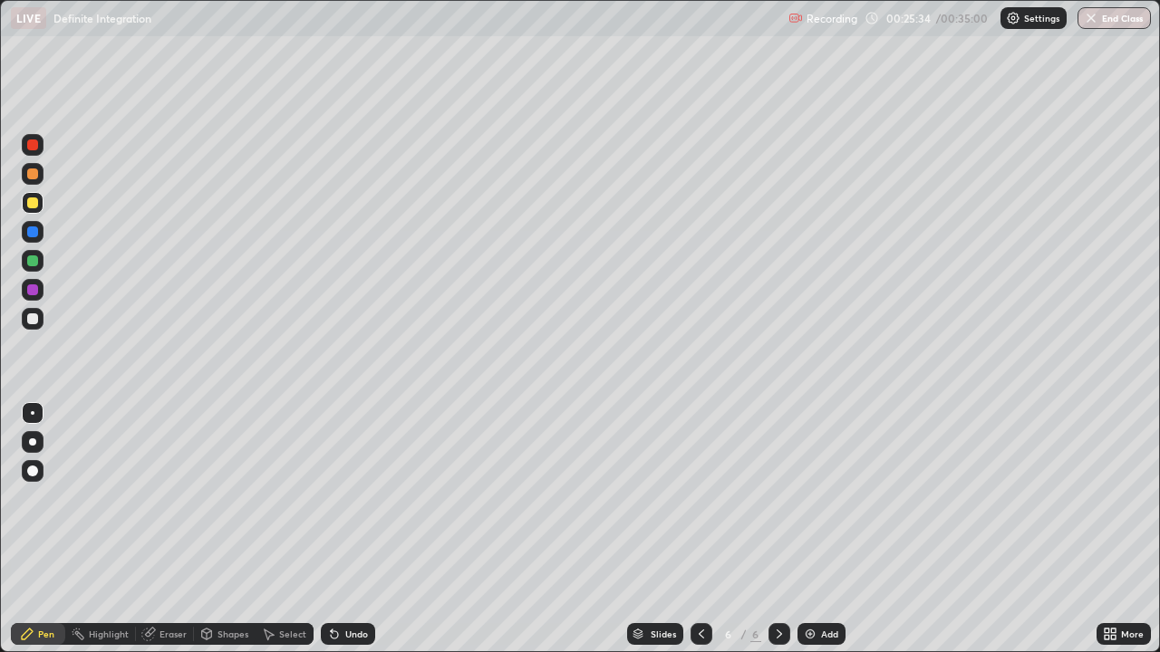
click at [40, 320] on div at bounding box center [33, 319] width 22 height 22
click at [28, 290] on div at bounding box center [32, 290] width 11 height 11
click at [28, 289] on div at bounding box center [32, 290] width 11 height 11
click at [43, 323] on div at bounding box center [33, 319] width 22 height 22
click at [34, 319] on div at bounding box center [32, 319] width 11 height 11
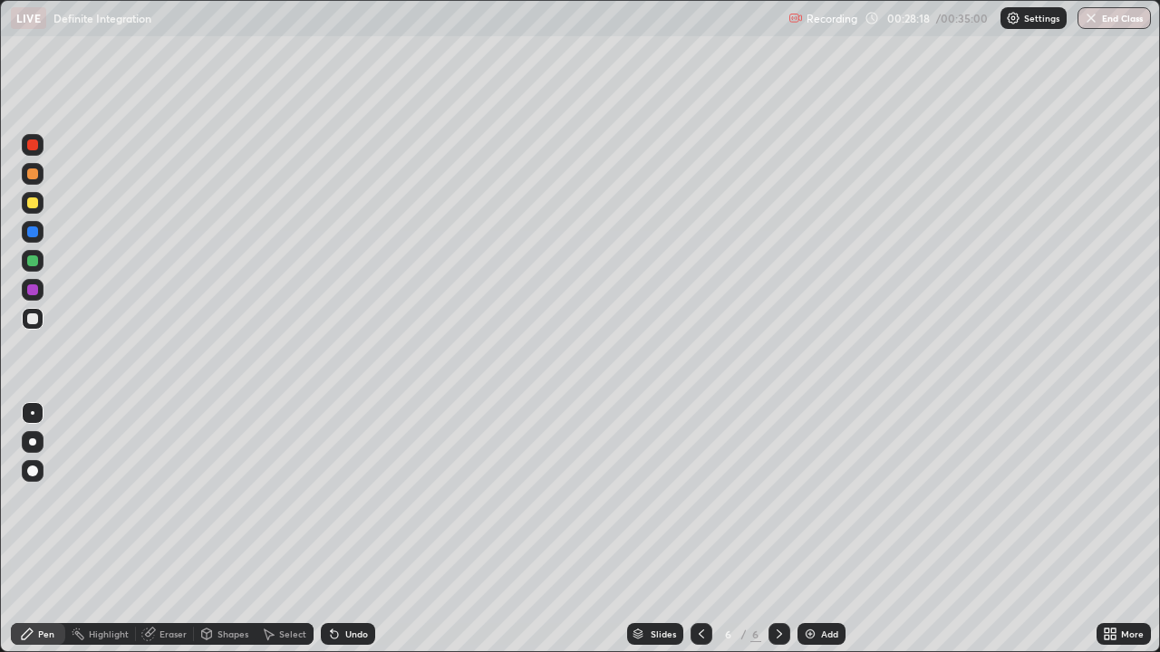
click at [173, 529] on div "Eraser" at bounding box center [172, 634] width 27 height 9
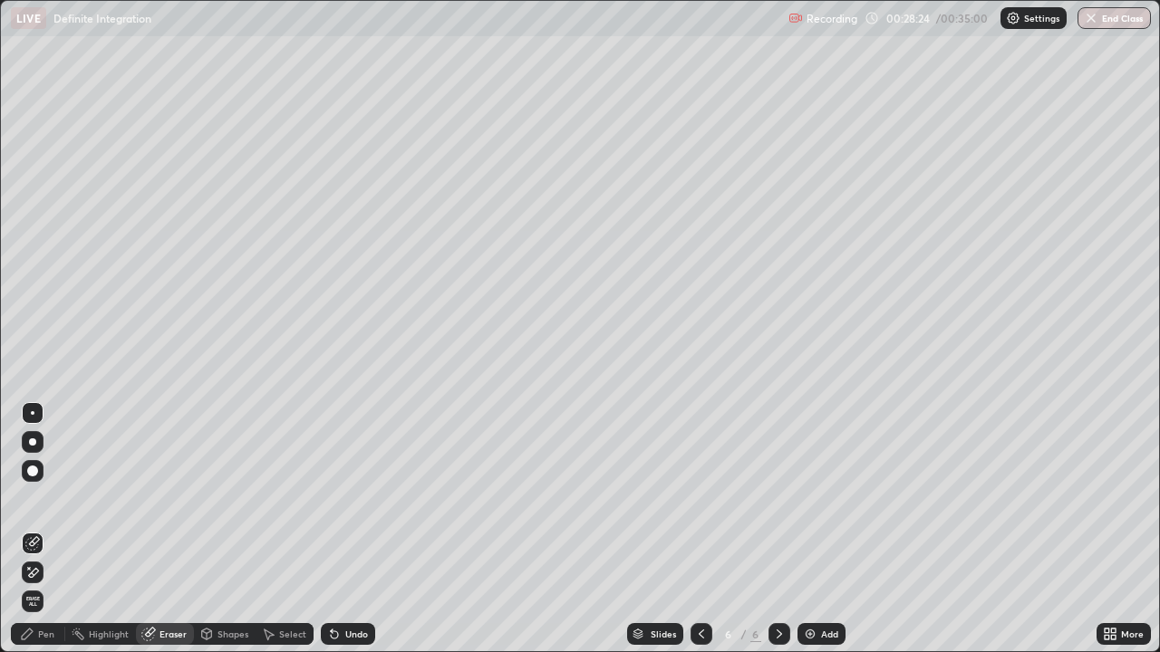
click at [42, 529] on div "Pen" at bounding box center [38, 634] width 54 height 22
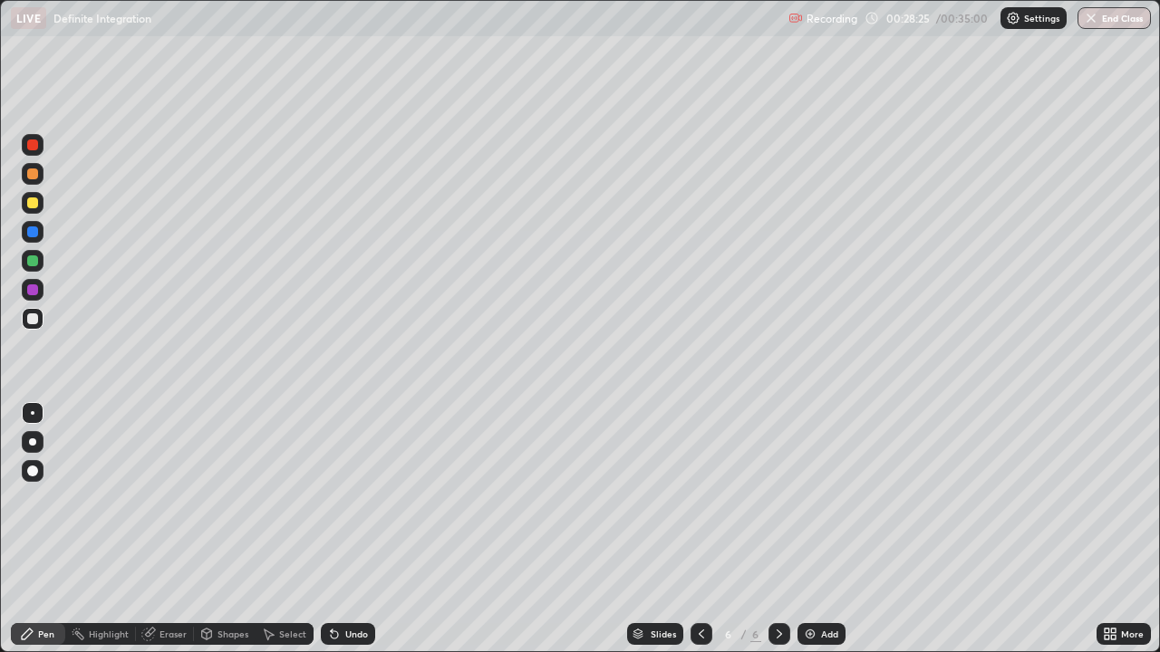
click at [29, 317] on div at bounding box center [32, 319] width 11 height 11
click at [153, 529] on icon at bounding box center [148, 634] width 14 height 14
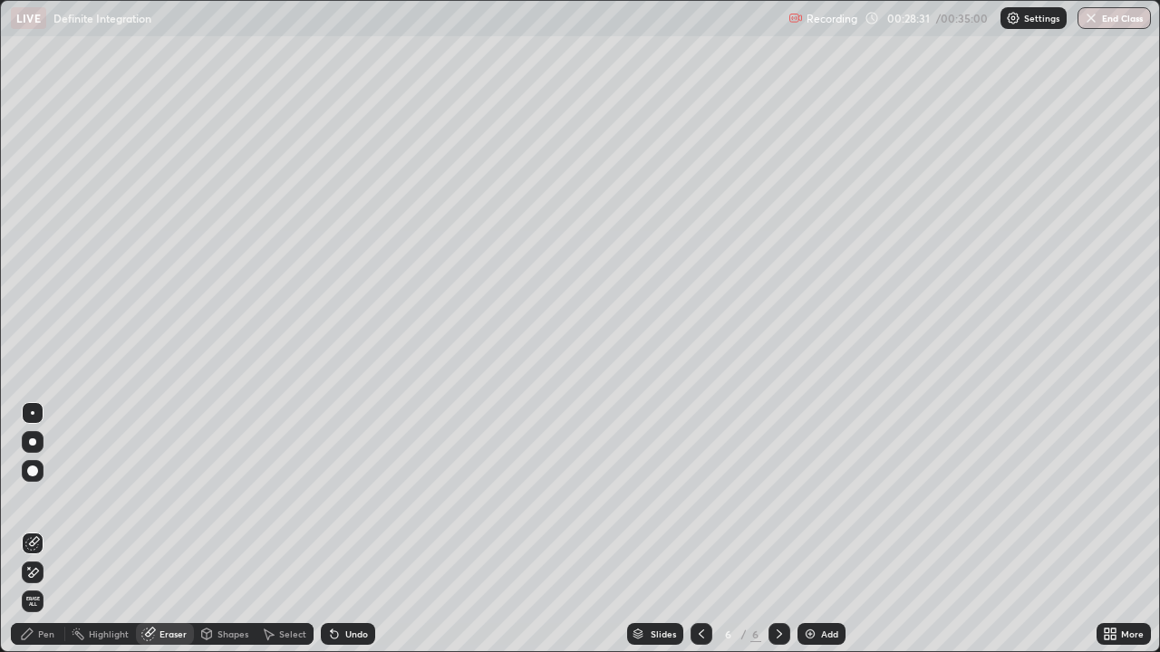
click at [694, 529] on icon at bounding box center [701, 634] width 14 height 14
click at [48, 529] on div "Pen" at bounding box center [46, 634] width 16 height 9
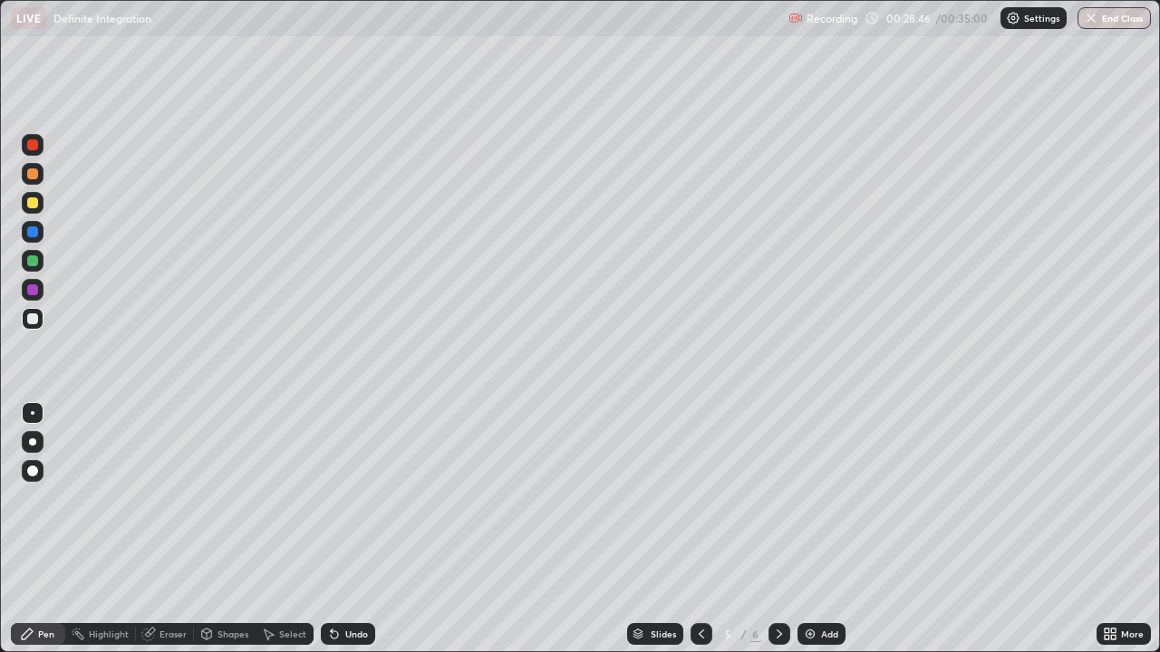
click at [781, 529] on div at bounding box center [779, 634] width 22 height 22
click at [34, 145] on div at bounding box center [32, 145] width 11 height 11
click at [33, 323] on div at bounding box center [32, 319] width 11 height 11
click at [41, 324] on div at bounding box center [33, 319] width 22 height 22
click at [33, 320] on div at bounding box center [32, 319] width 11 height 11
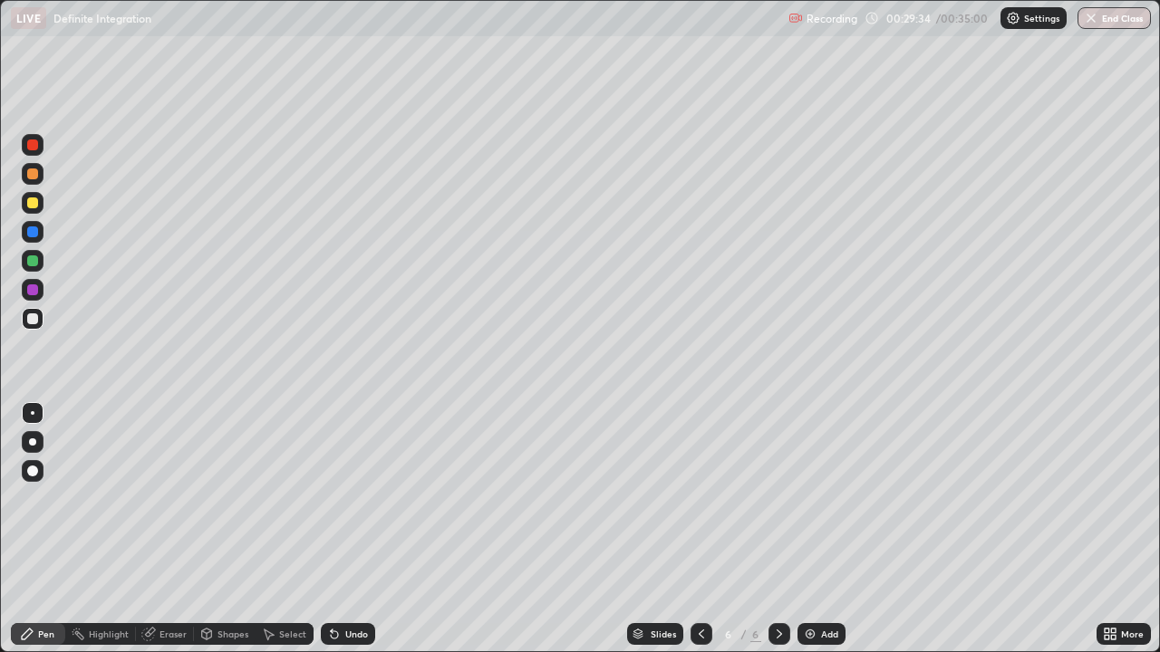
click at [24, 324] on div at bounding box center [33, 319] width 22 height 22
click at [33, 208] on div at bounding box center [32, 203] width 11 height 11
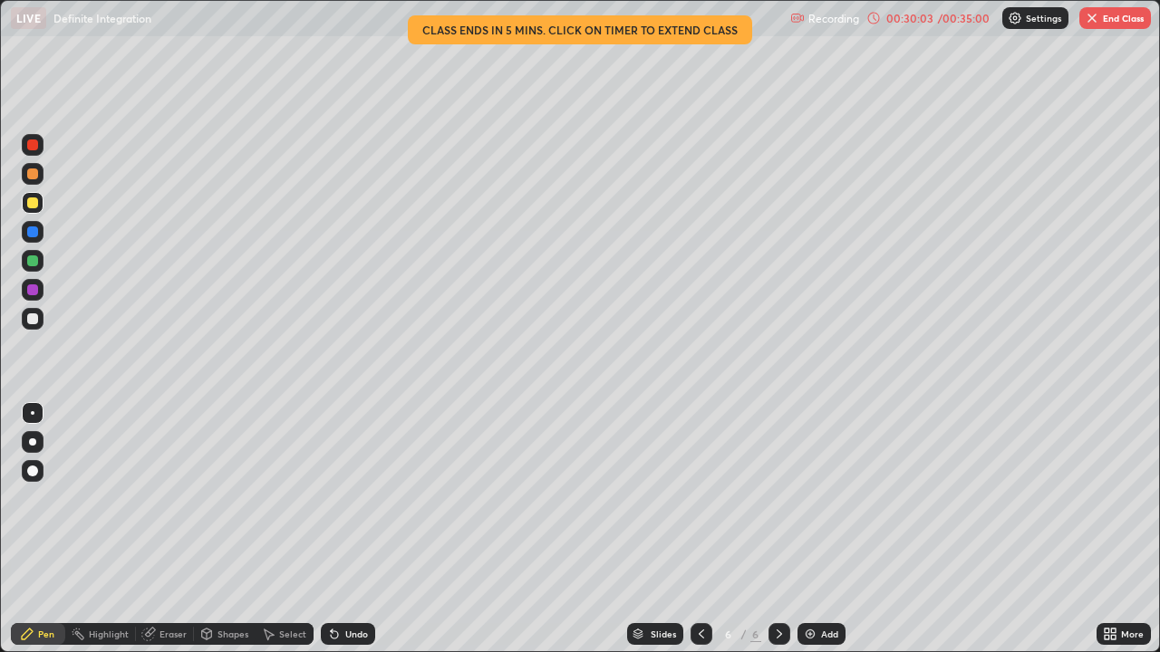
click at [178, 529] on div "Eraser" at bounding box center [172, 634] width 27 height 9
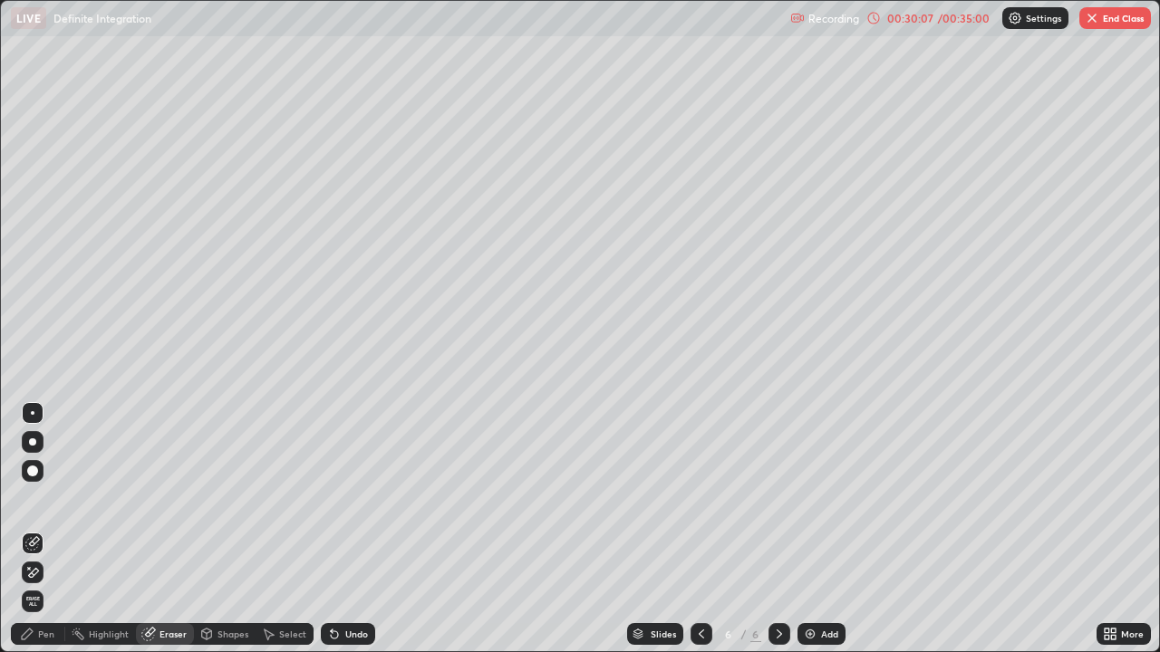
click at [53, 529] on div "Pen" at bounding box center [38, 634] width 54 height 22
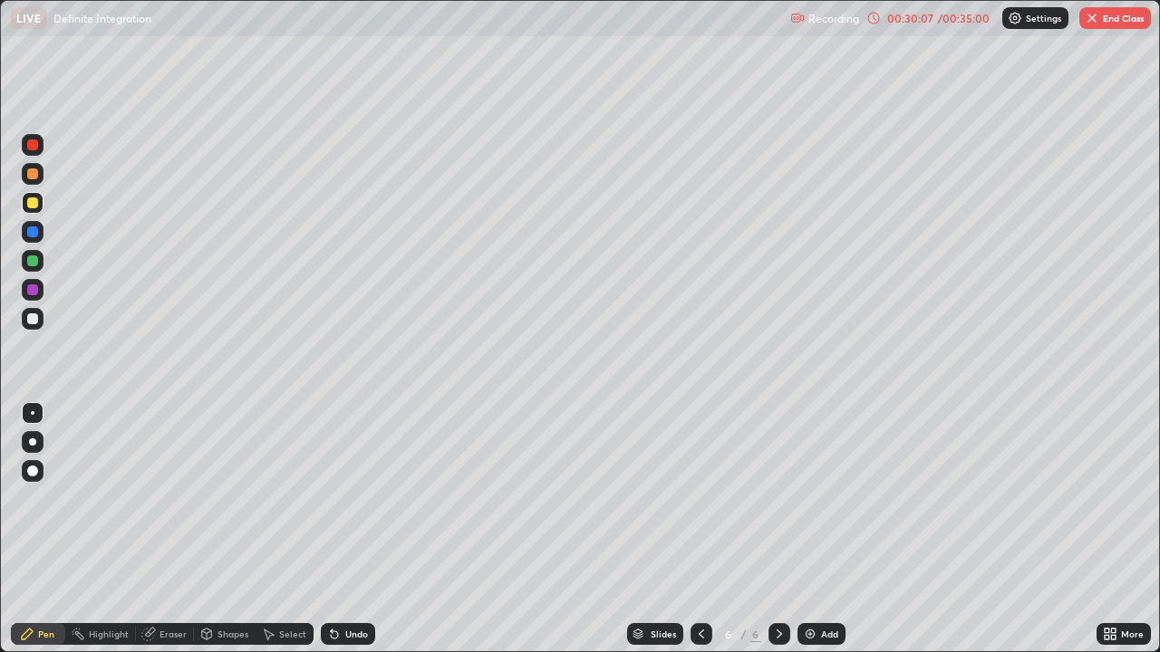
click at [37, 285] on div at bounding box center [33, 290] width 22 height 22
click at [178, 529] on div "Eraser" at bounding box center [172, 634] width 27 height 9
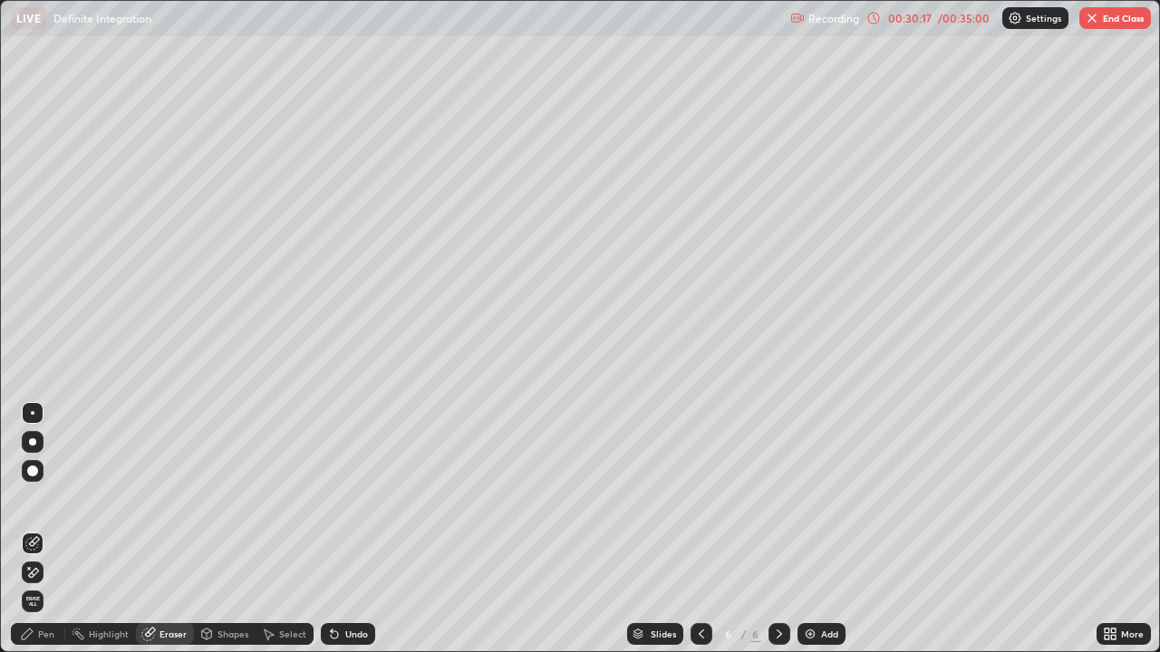
click at [48, 529] on div "Pen" at bounding box center [38, 634] width 54 height 22
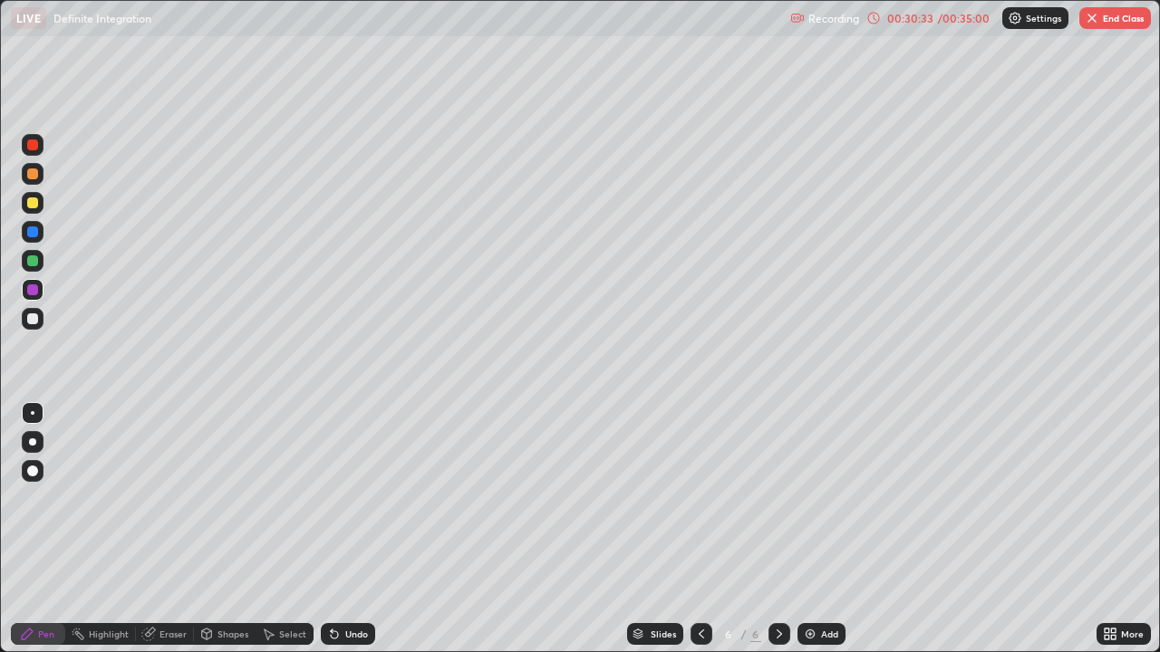
click at [33, 320] on div at bounding box center [32, 319] width 11 height 11
click at [24, 320] on div at bounding box center [33, 319] width 22 height 22
click at [811, 529] on div "Add" at bounding box center [821, 634] width 48 height 22
click at [33, 320] on div at bounding box center [32, 319] width 11 height 11
click at [700, 529] on icon at bounding box center [701, 634] width 14 height 14
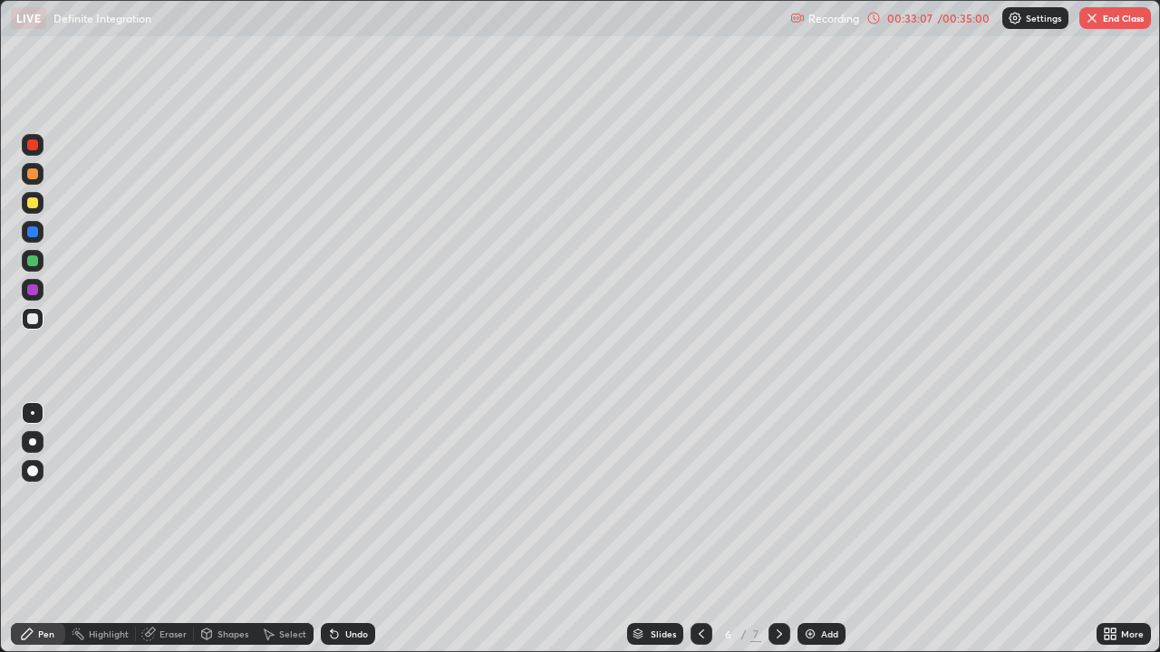
click at [777, 529] on icon at bounding box center [779, 634] width 14 height 14
click at [700, 529] on icon at bounding box center [701, 634] width 14 height 14
click at [778, 529] on icon at bounding box center [779, 634] width 14 height 14
click at [701, 529] on div at bounding box center [702, 634] width 22 height 36
click at [778, 529] on icon at bounding box center [779, 634] width 14 height 14
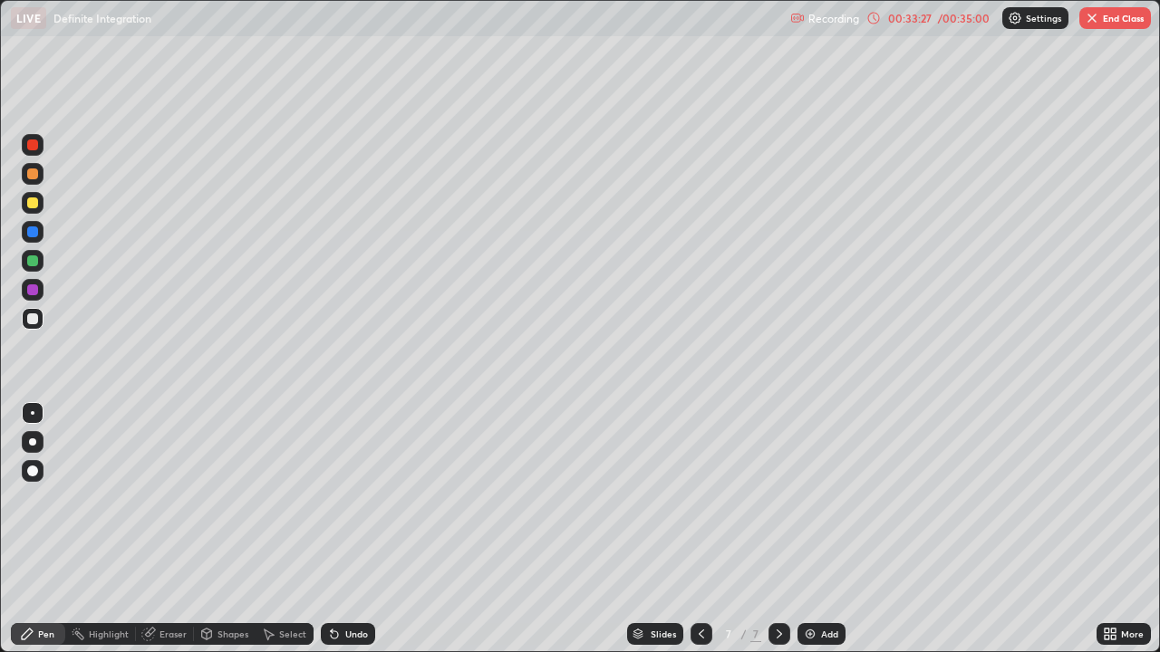
click at [700, 529] on icon at bounding box center [701, 634] width 14 height 14
click at [781, 529] on div at bounding box center [779, 634] width 22 height 22
click at [33, 257] on div at bounding box center [32, 261] width 11 height 11
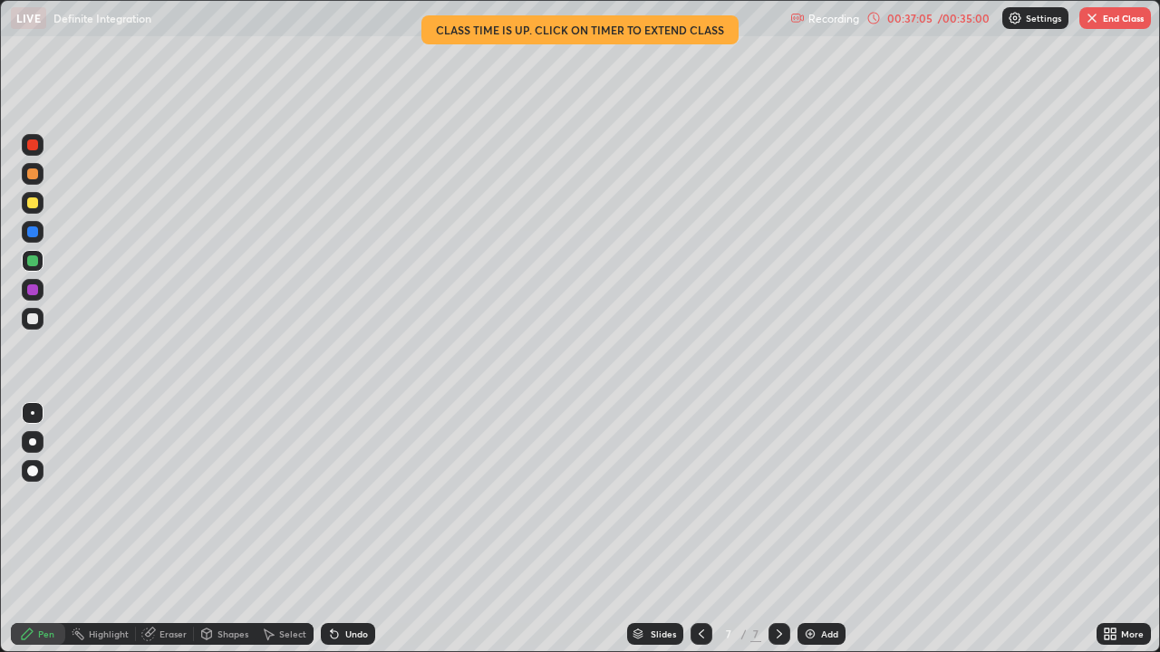
click at [939, 20] on div "/ 00:35:00" at bounding box center [963, 18] width 56 height 11
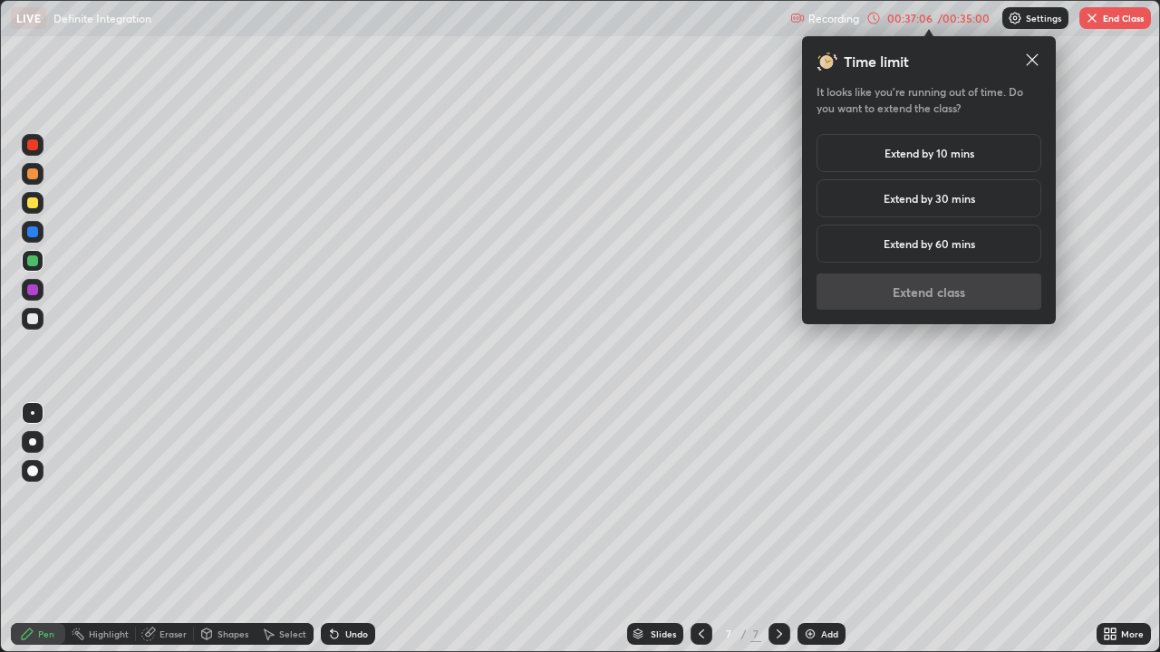
click at [861, 295] on div "Time limit It looks like you’re running out of time. Do you want to extend the …" at bounding box center [929, 180] width 225 height 259
click at [1029, 60] on icon at bounding box center [1032, 60] width 18 height 18
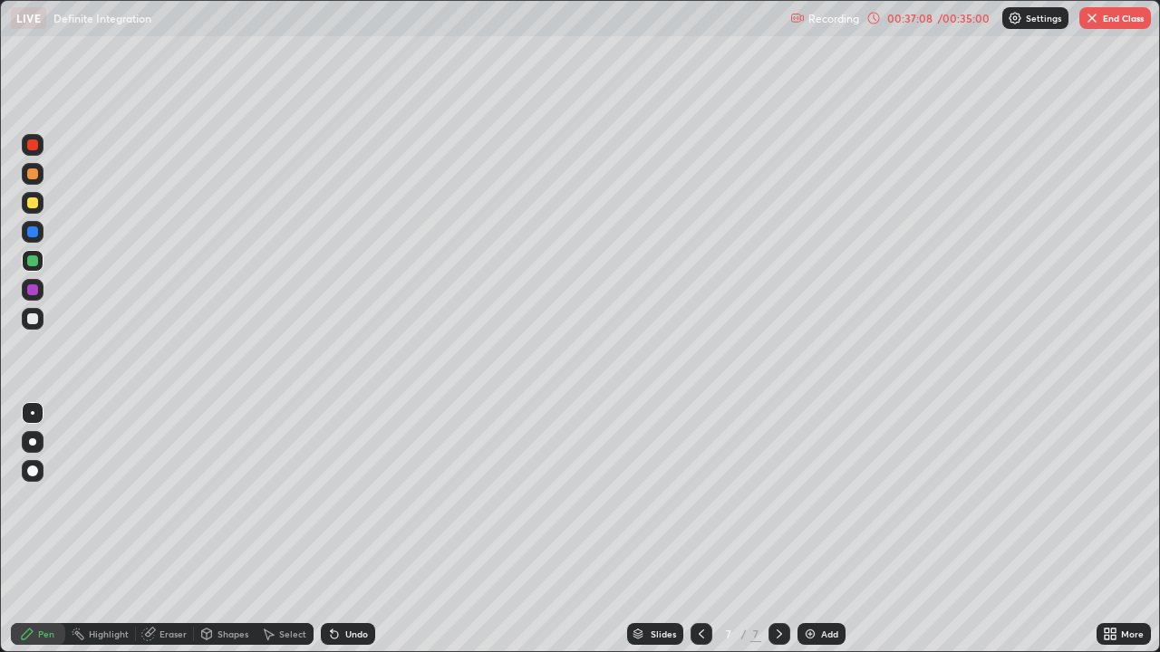
click at [1098, 19] on img "button" at bounding box center [1092, 18] width 14 height 14
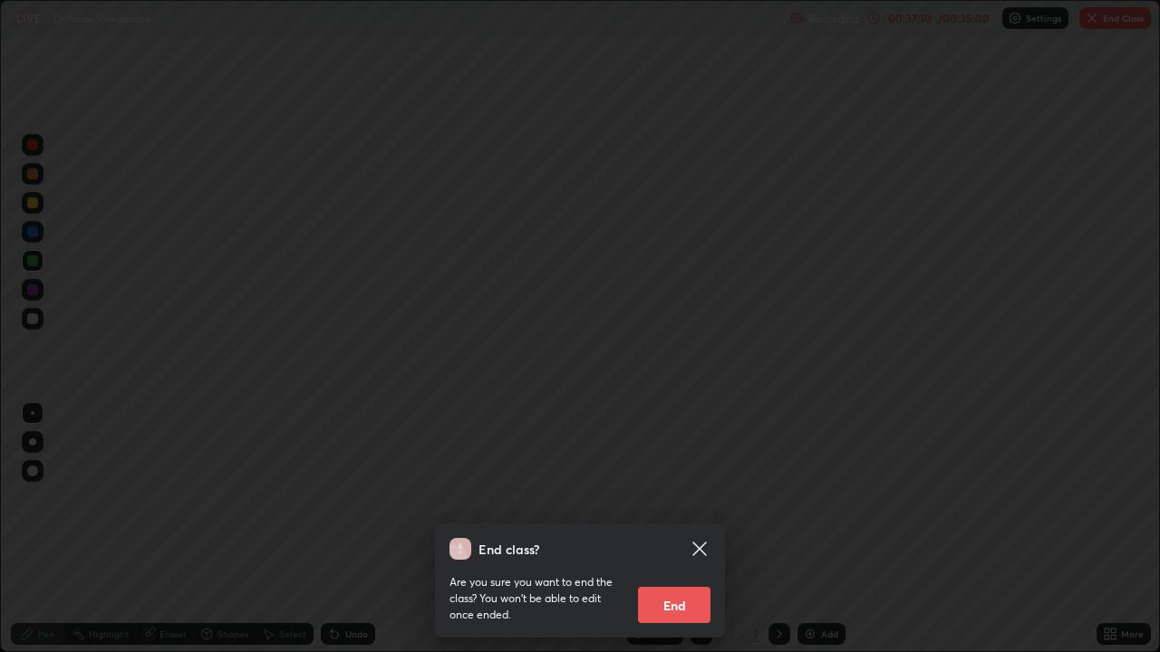
click at [671, 529] on button "End" at bounding box center [674, 605] width 72 height 36
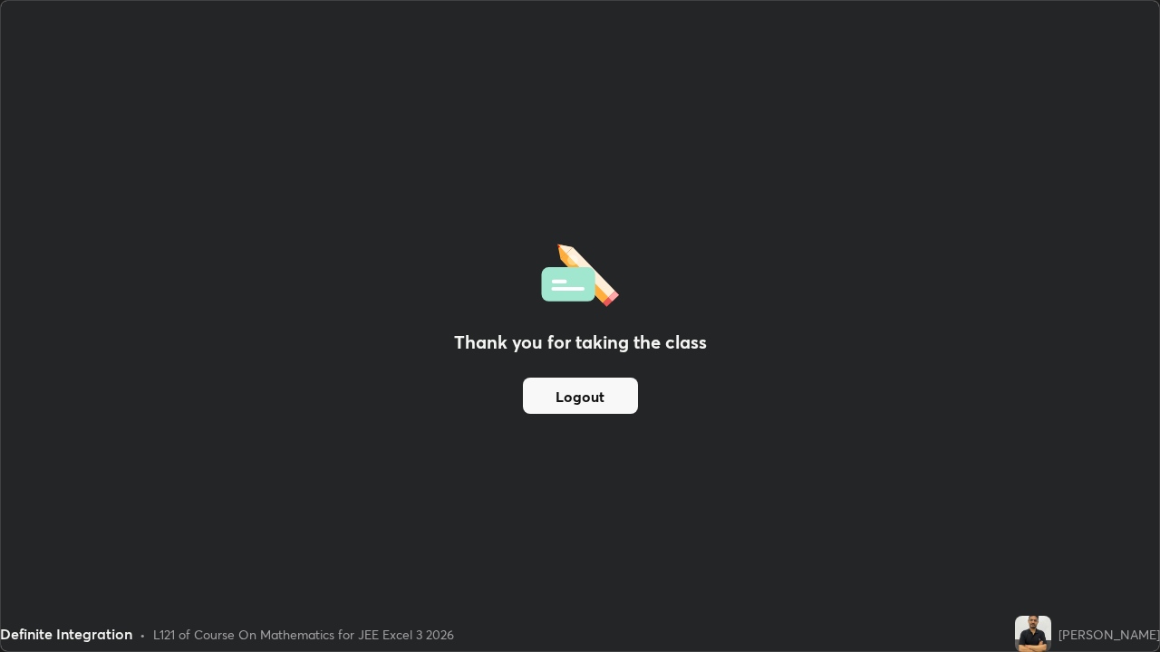
click at [585, 396] on button "Logout" at bounding box center [580, 396] width 115 height 36
click at [588, 401] on button "Logout" at bounding box center [580, 396] width 115 height 36
click at [578, 403] on button "Logout" at bounding box center [580, 396] width 115 height 36
